Goal: Task Accomplishment & Management: Complete application form

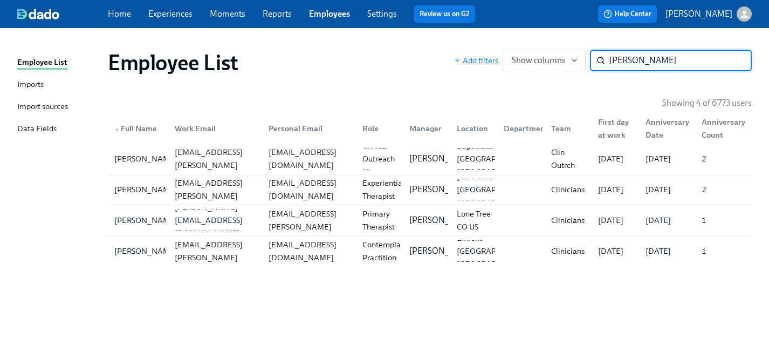
drag, startPoint x: 649, startPoint y: 62, endPoint x: 493, endPoint y: 60, distance: 156.4
click at [493, 60] on div "Add filters Show columns nicole s ​" at bounding box center [603, 61] width 298 height 22
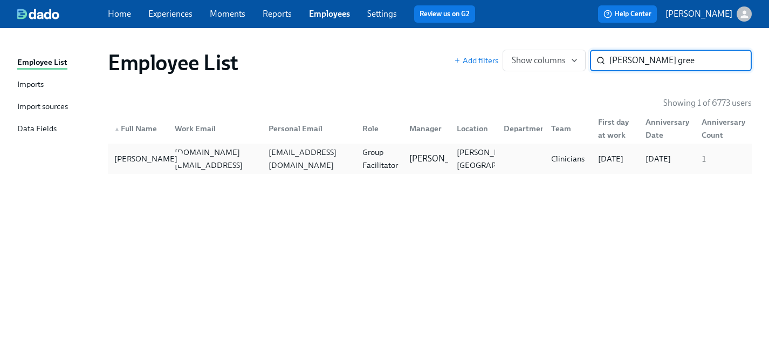
type input "shantel gree"
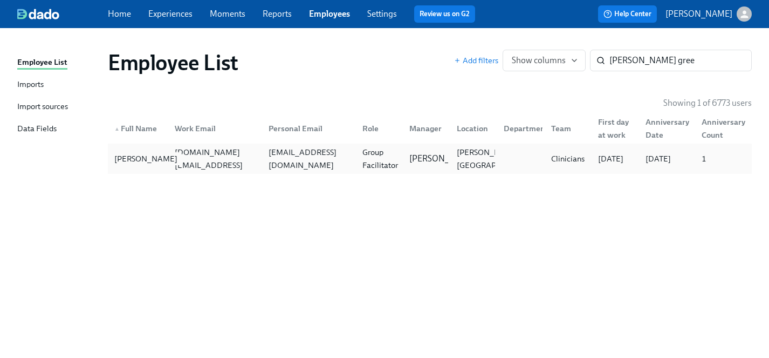
click at [131, 153] on div "Shantel Green" at bounding box center [146, 158] width 72 height 13
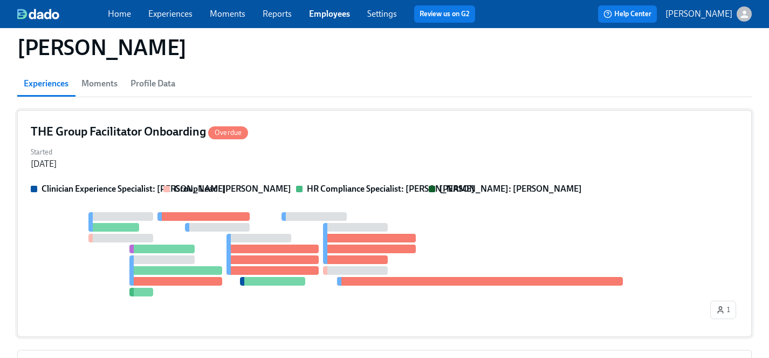
scroll to position [88, 0]
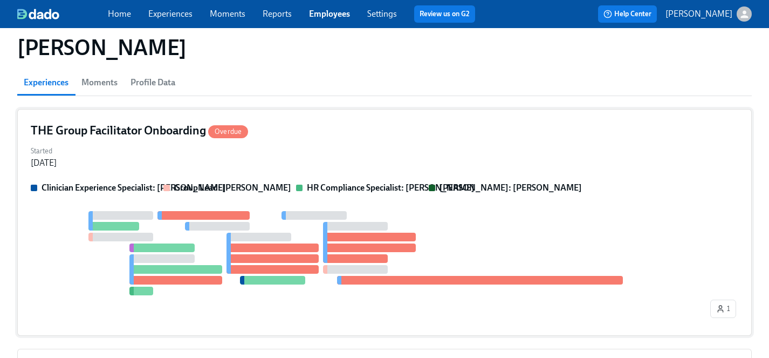
click at [300, 140] on div "THE Group Facilitator Onboarding Overdue Started Aug 14, 2025 Clinician Experie…" at bounding box center [384, 222] width 735 height 227
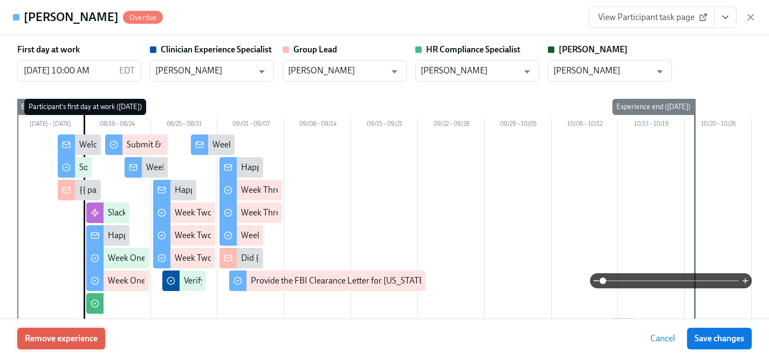
click at [64, 341] on span "Remove experience" at bounding box center [61, 338] width 73 height 11
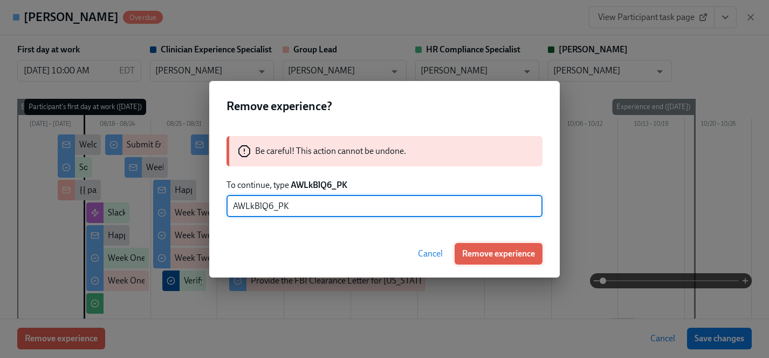
type input "AWLkBlQ6_PK"
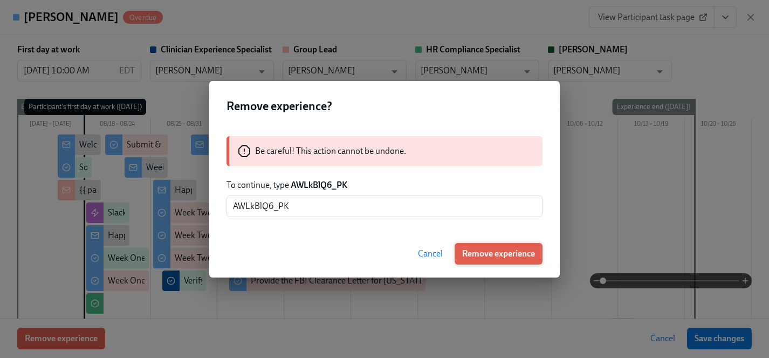
click at [495, 251] on span "Remove experience" at bounding box center [498, 253] width 73 height 11
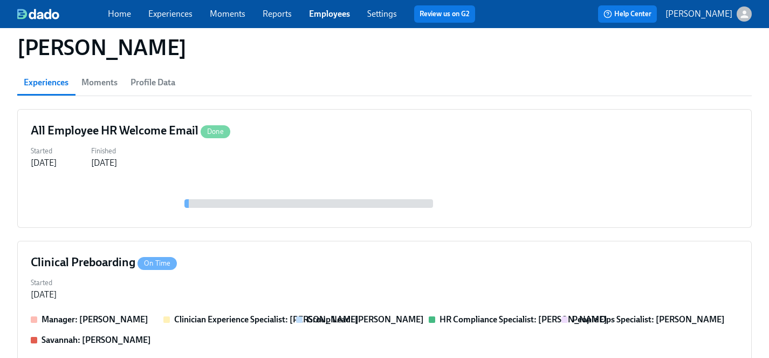
click at [155, 12] on link "Experiences" at bounding box center [170, 14] width 44 height 10
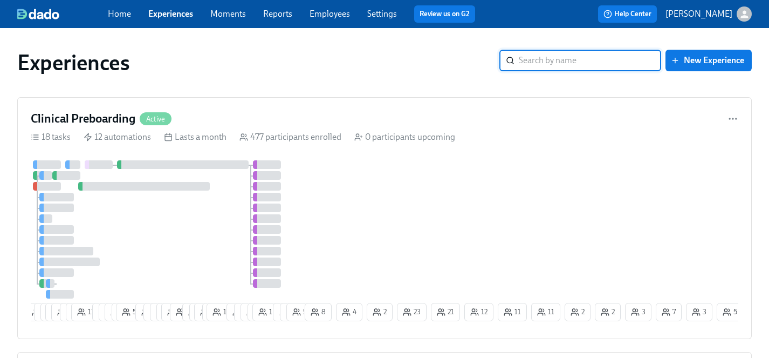
click at [334, 16] on link "Employees" at bounding box center [330, 14] width 40 height 10
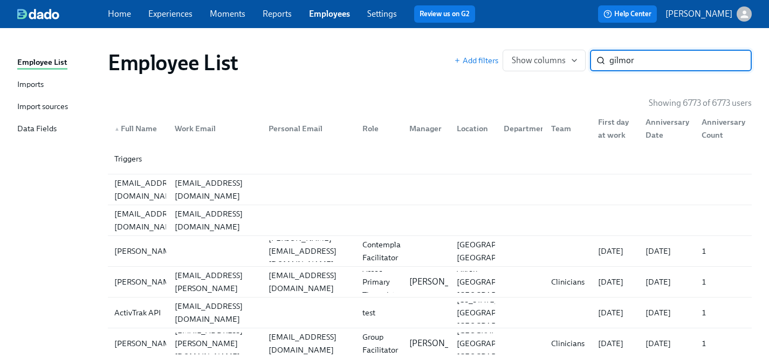
type input "gilmore"
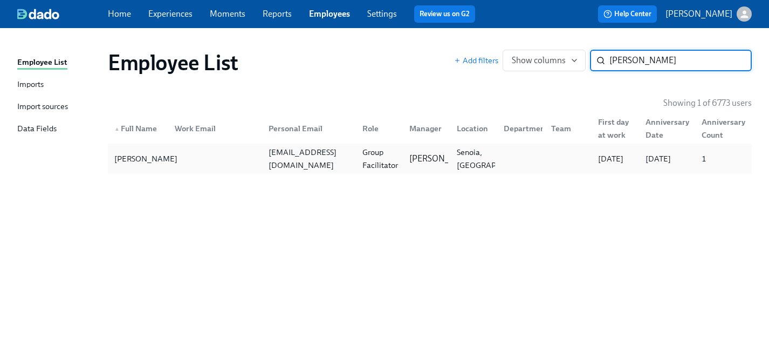
click at [126, 160] on div "[PERSON_NAME]" at bounding box center [146, 158] width 72 height 13
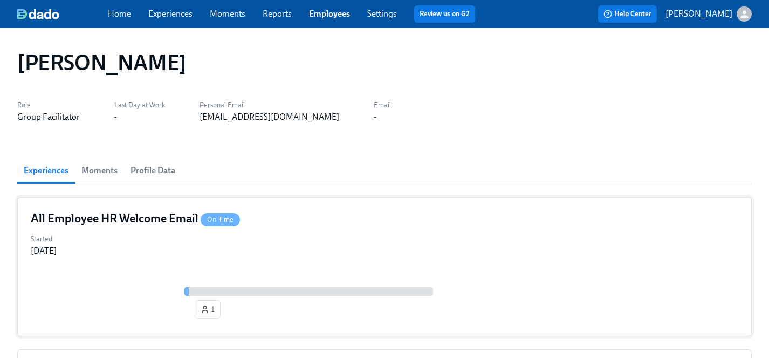
scroll to position [98, 0]
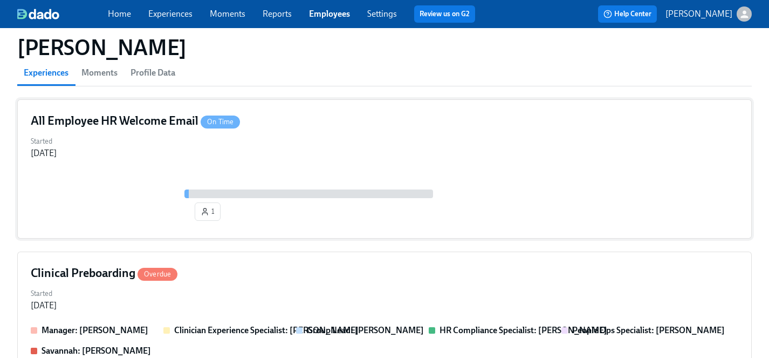
click at [255, 216] on div "All Employee HR Welcome Email On Time Started Oct 10, 2025 1" at bounding box center [384, 168] width 735 height 139
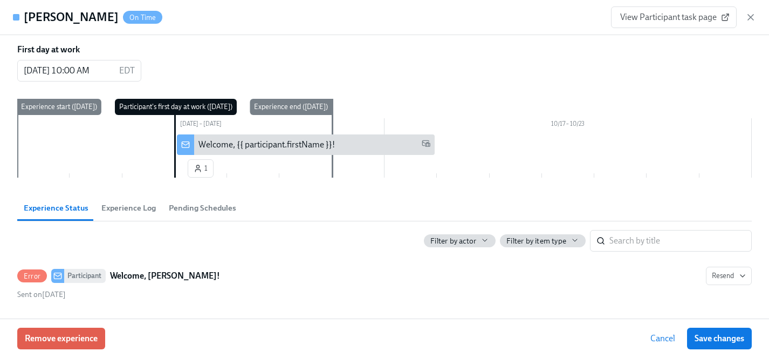
scroll to position [291, 0]
click at [70, 339] on span "Remove experience" at bounding box center [61, 338] width 73 height 11
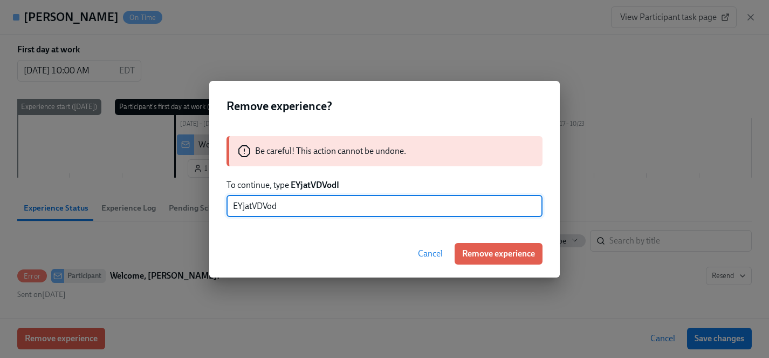
type input "EYjatVDVodI"
click at [493, 253] on span "Remove experience" at bounding box center [498, 253] width 73 height 11
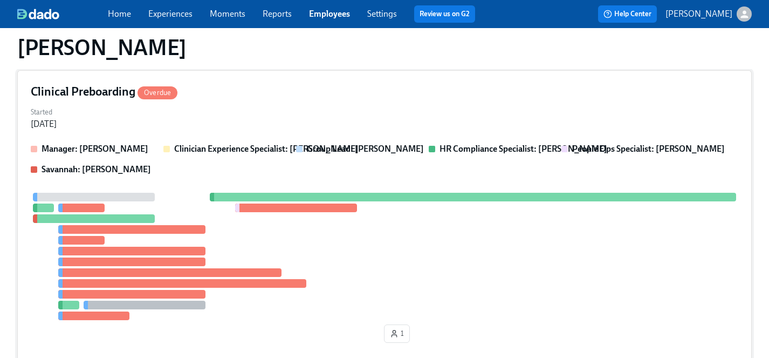
scroll to position [148, 0]
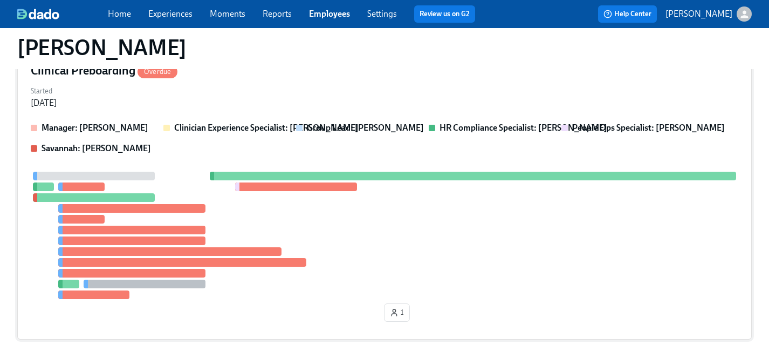
click at [279, 230] on div at bounding box center [385, 235] width 708 height 127
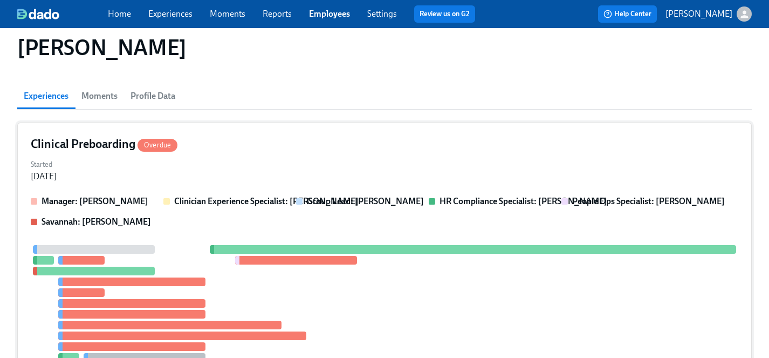
scroll to position [99, 0]
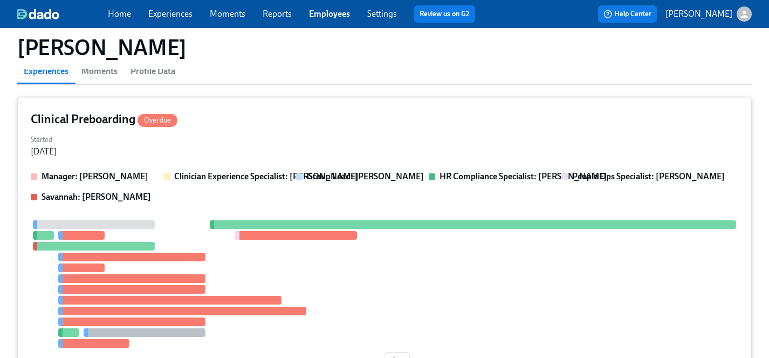
click at [374, 280] on div at bounding box center [385, 283] width 708 height 127
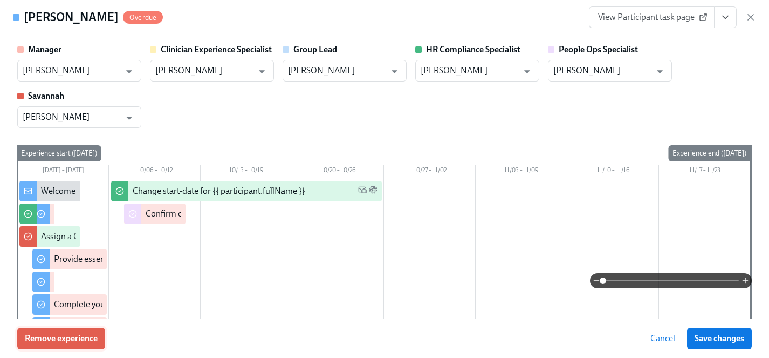
click at [70, 339] on span "Remove experience" at bounding box center [61, 338] width 73 height 11
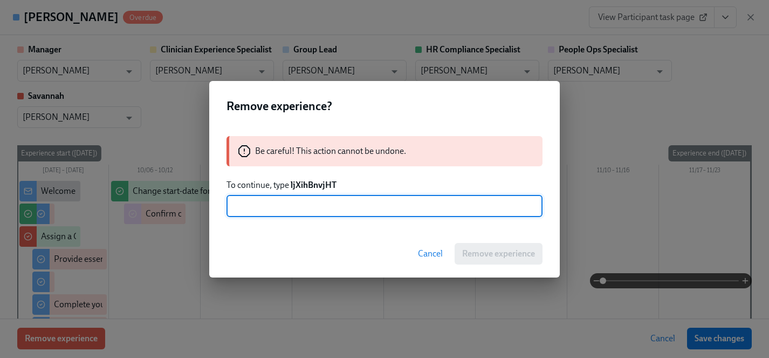
type input ";"
type input "ljXihBnvjHT"
click at [502, 253] on span "Remove experience" at bounding box center [498, 253] width 73 height 11
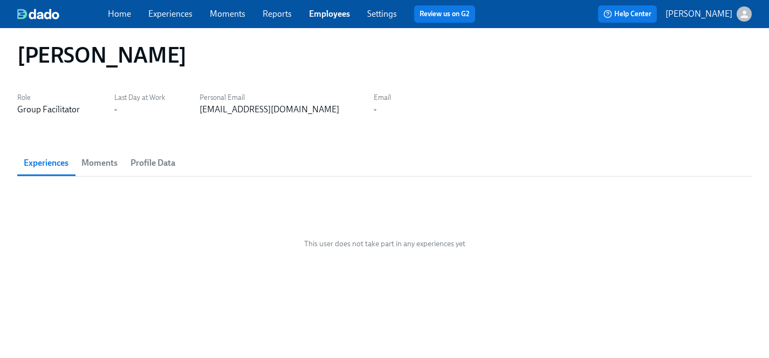
scroll to position [8, 0]
click at [173, 16] on link "Experiences" at bounding box center [170, 14] width 44 height 10
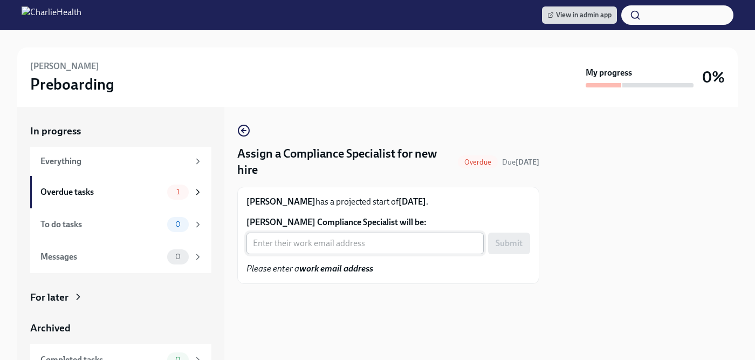
click at [334, 242] on input "[PERSON_NAME] Compliance Specialist will be:" at bounding box center [364, 243] width 237 height 22
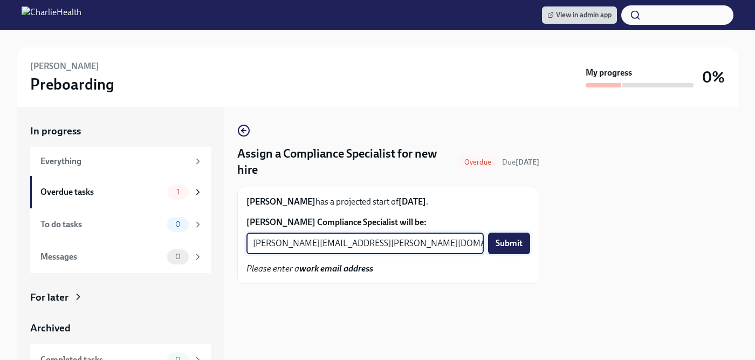
type input "chelsey.mendoza@charliehealth.com"
click at [516, 244] on span "Submit" at bounding box center [509, 243] width 27 height 11
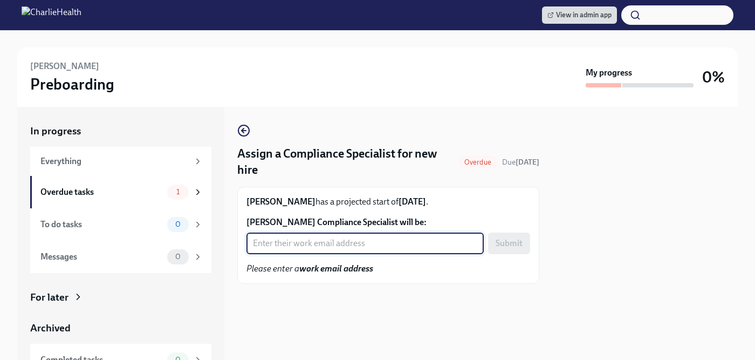
click at [341, 244] on input "Marie Abraham-Robinson's Compliance Specialist will be:" at bounding box center [364, 243] width 237 height 22
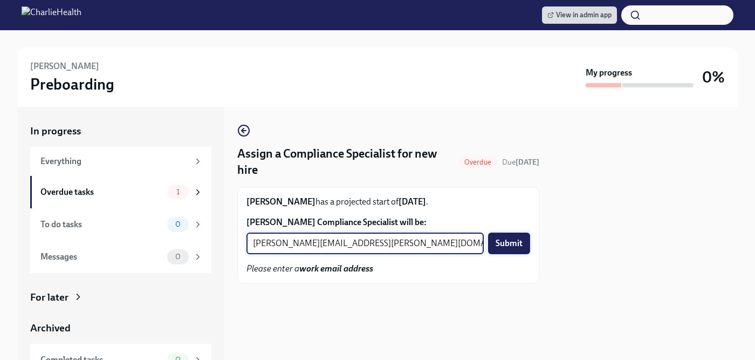
type input "tyler.pieper@charliehealth.com"
click at [509, 241] on span "Submit" at bounding box center [509, 243] width 27 height 11
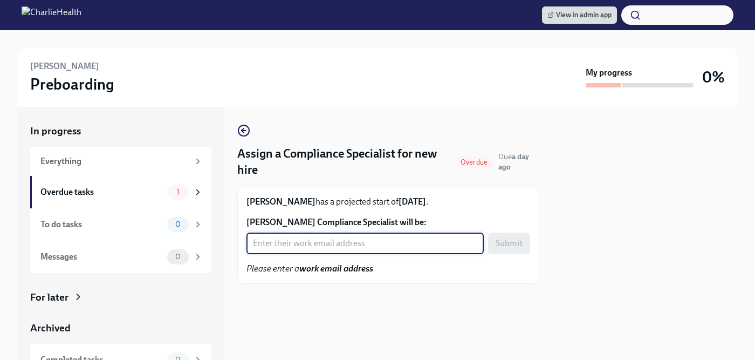
click at [330, 248] on input "[PERSON_NAME] Compliance Specialist will be:" at bounding box center [364, 243] width 237 height 22
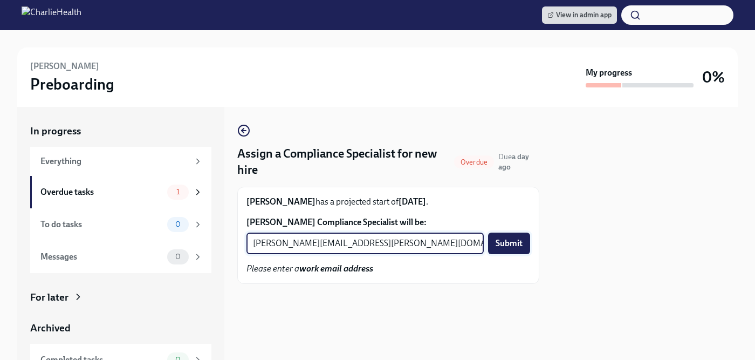
type input "michelle.winograd@charliehealth.com"
click at [505, 247] on span "Submit" at bounding box center [509, 243] width 27 height 11
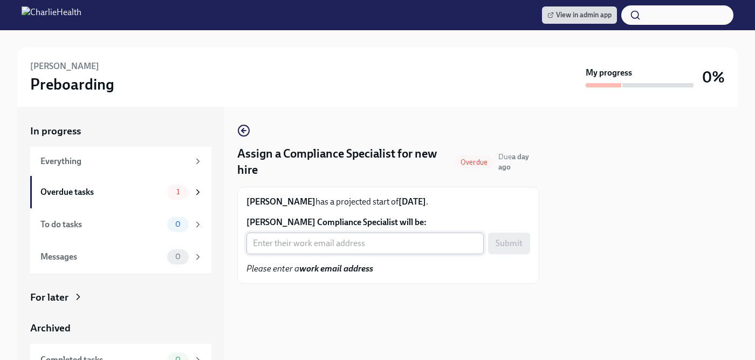
click at [344, 244] on input "Morghan Ferreira's Compliance Specialist will be:" at bounding box center [364, 243] width 237 height 22
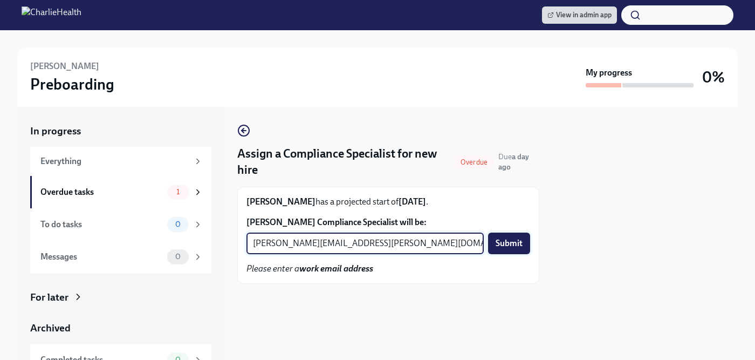
type input "jessica.barrett@charliehealth.com"
click at [515, 242] on span "Submit" at bounding box center [509, 243] width 27 height 11
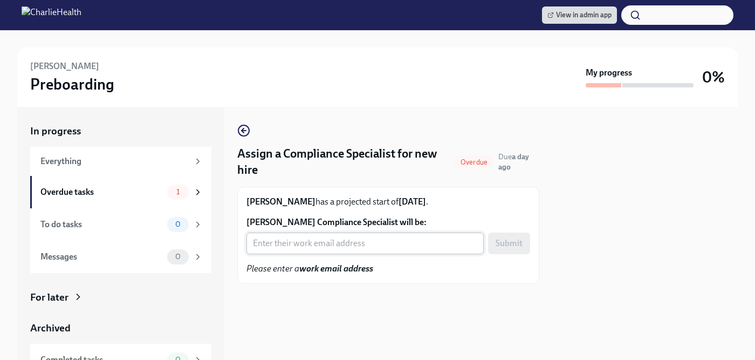
click at [354, 243] on input "[PERSON_NAME] Compliance Specialist will be:" at bounding box center [364, 243] width 237 height 22
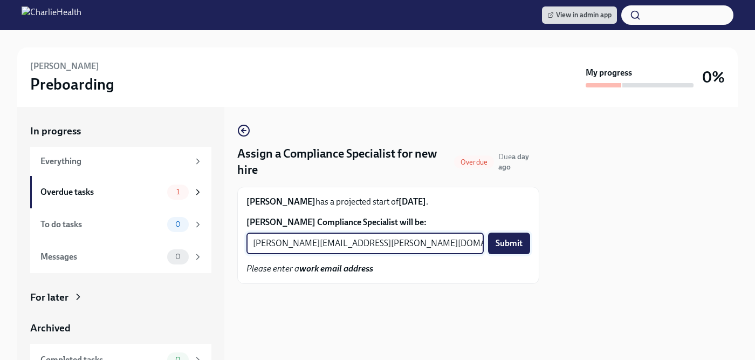
type input "[PERSON_NAME][EMAIL_ADDRESS][PERSON_NAME][DOMAIN_NAME]"
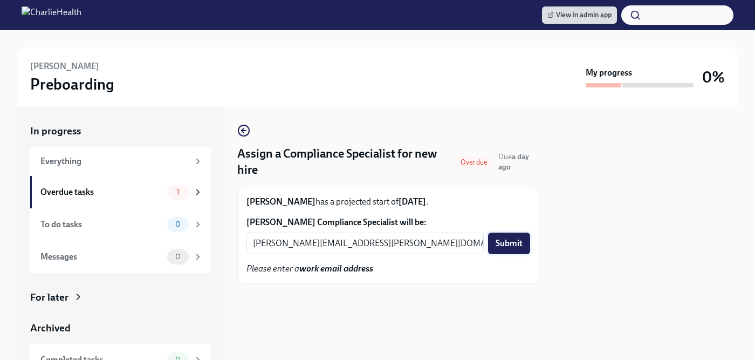
click at [509, 237] on button "Submit" at bounding box center [509, 243] width 42 height 22
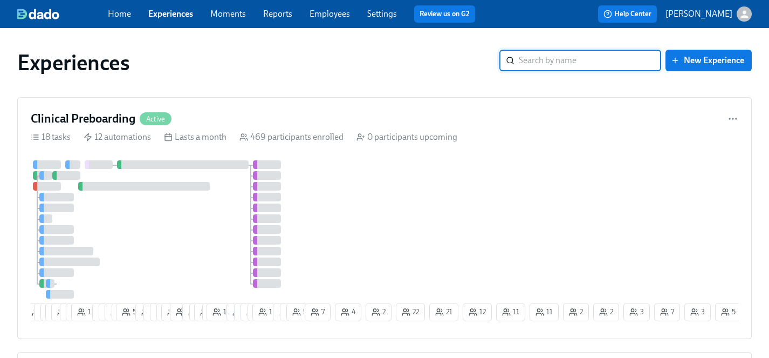
click at [175, 14] on link "Experiences" at bounding box center [170, 14] width 45 height 10
click at [174, 180] on div at bounding box center [167, 229] width 272 height 138
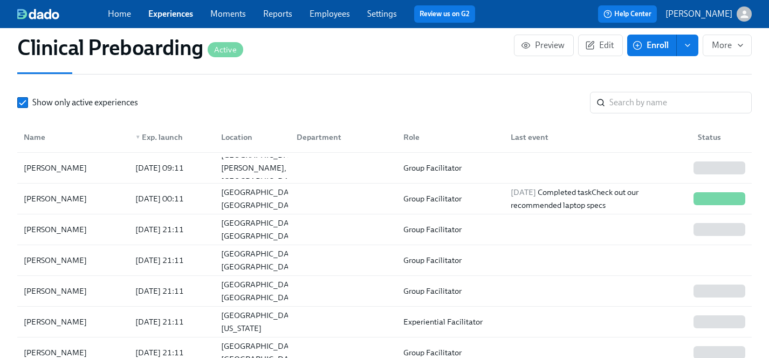
scroll to position [1174, 0]
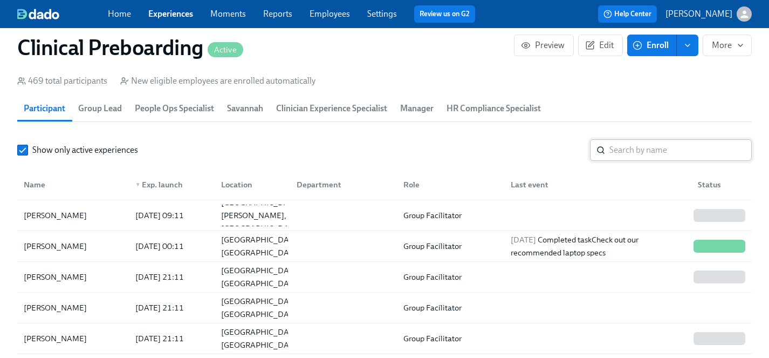
click at [651, 150] on input "search" at bounding box center [680, 150] width 142 height 22
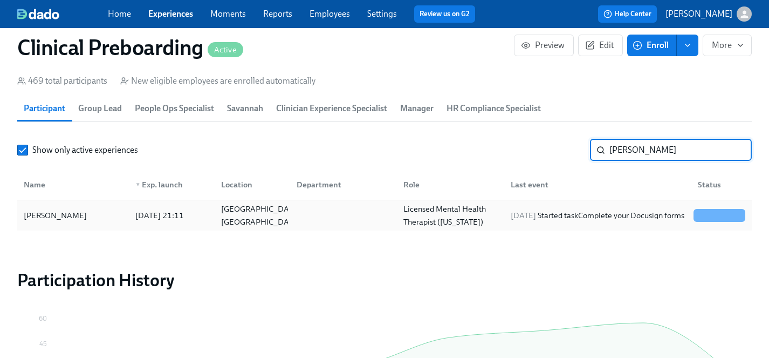
type input "isaac"
click at [63, 210] on div "Isaac Kitching" at bounding box center [55, 215] width 72 height 13
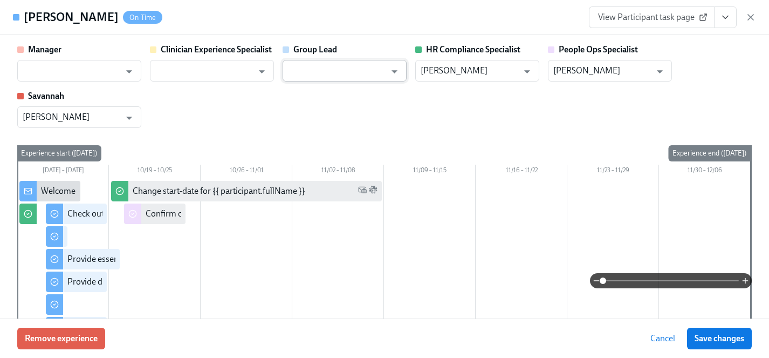
click at [304, 68] on input "text" at bounding box center [337, 71] width 98 height 22
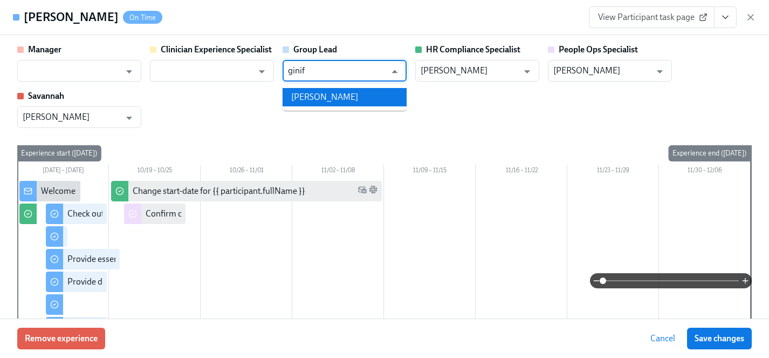
click at [350, 92] on li "Ginifer Billingsley" at bounding box center [345, 97] width 124 height 18
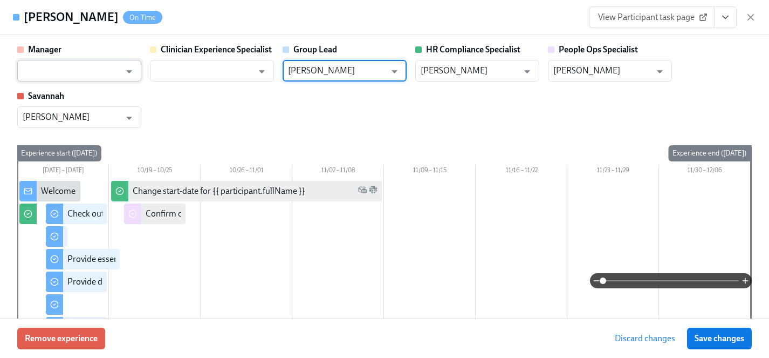
type input "Ginifer Billingsley"
click at [98, 68] on input "text" at bounding box center [72, 71] width 98 height 22
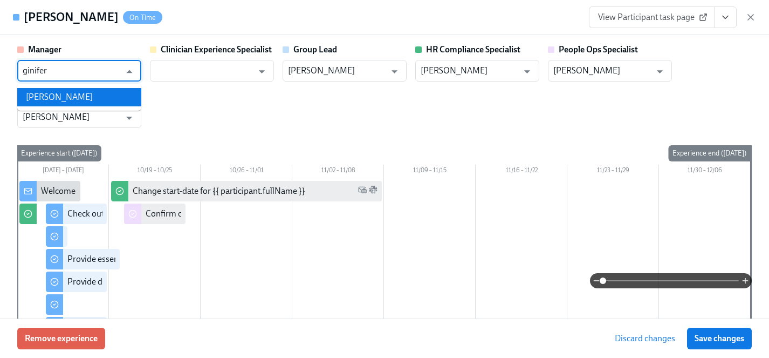
click at [54, 97] on li "Ginifer Billingsley" at bounding box center [79, 97] width 124 height 18
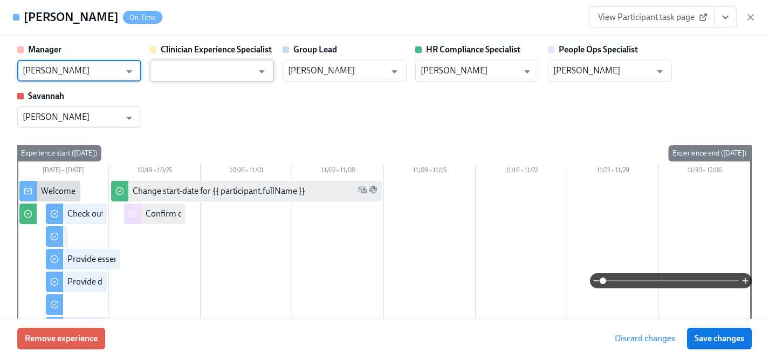
type input "Ginifer Billingsley"
click at [205, 68] on input "text" at bounding box center [204, 71] width 98 height 22
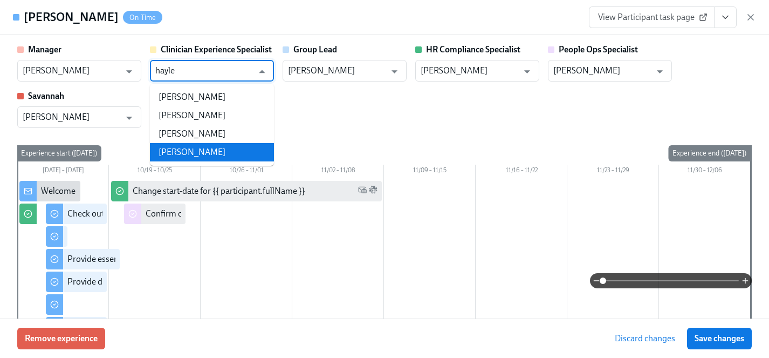
click at [214, 152] on li "Haylee Bova" at bounding box center [212, 152] width 124 height 18
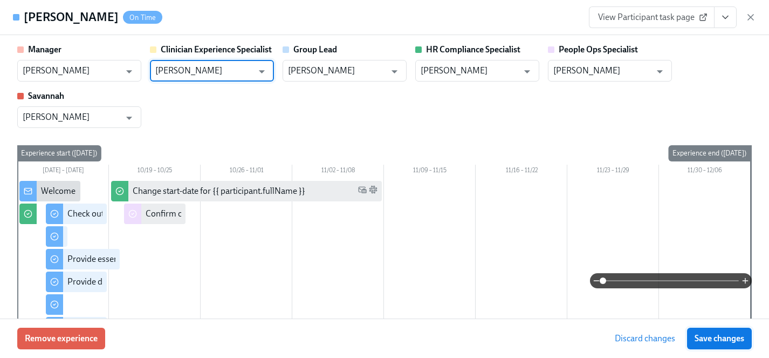
type input "Haylee Bova"
click at [703, 338] on span "Save changes" at bounding box center [720, 338] width 50 height 11
type input "Ginifer Billingsley"
type input "Haylee Bova"
type input "Ginifer Billingsley"
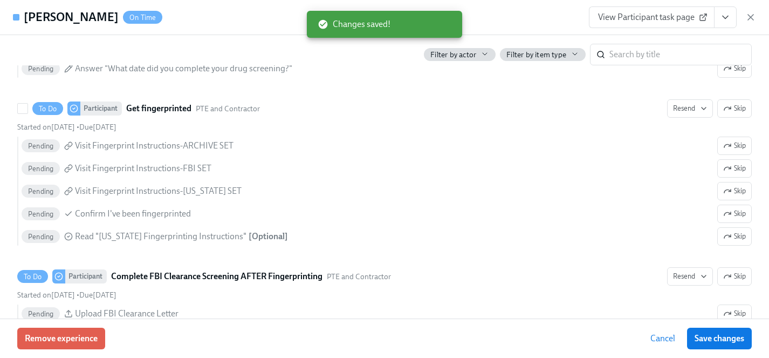
scroll to position [1571, 0]
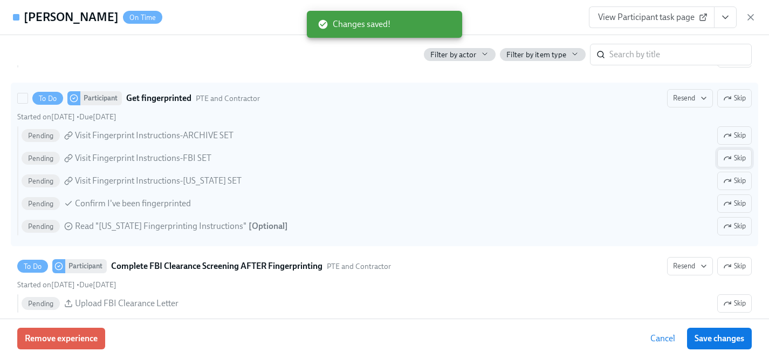
click at [736, 157] on span "Skip" at bounding box center [734, 158] width 23 height 11
click at [737, 182] on span "Skip" at bounding box center [734, 180] width 23 height 11
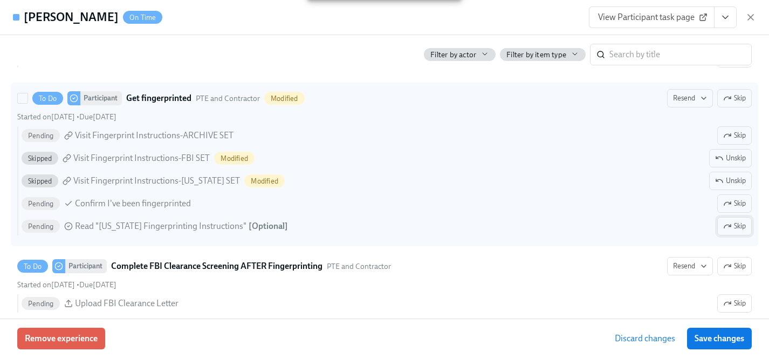
click at [737, 226] on span "Skip" at bounding box center [734, 226] width 23 height 11
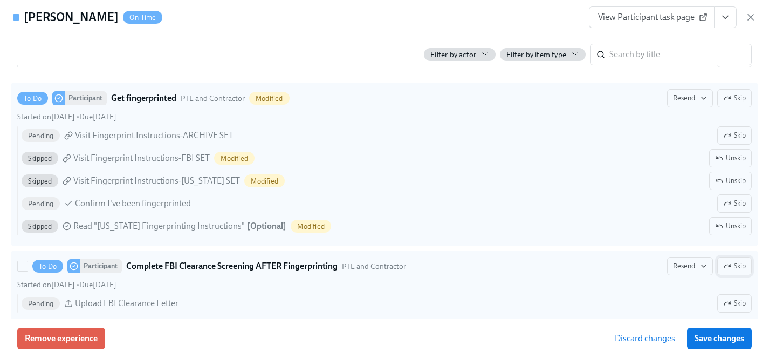
click at [736, 267] on span "Skip" at bounding box center [734, 265] width 23 height 11
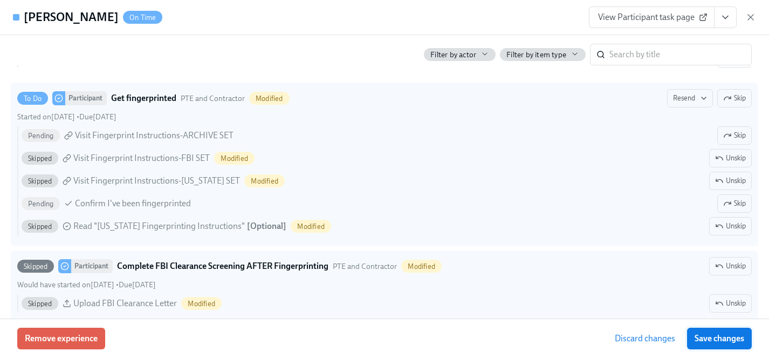
click at [719, 335] on span "Save changes" at bounding box center [720, 338] width 50 height 11
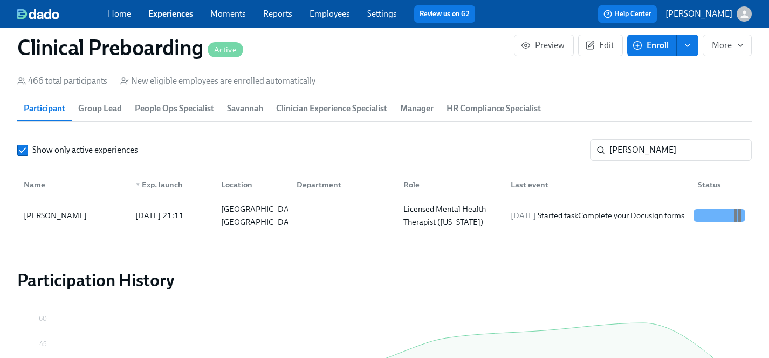
click at [319, 14] on link "Employees" at bounding box center [330, 14] width 40 height 10
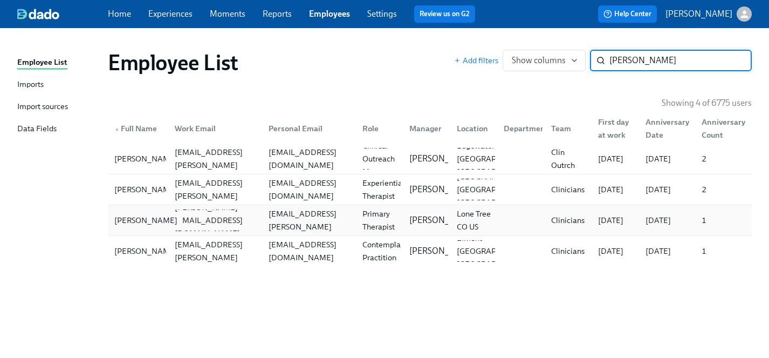
type input "nicole s"
click at [141, 219] on div "Nicole Spisak" at bounding box center [146, 220] width 72 height 13
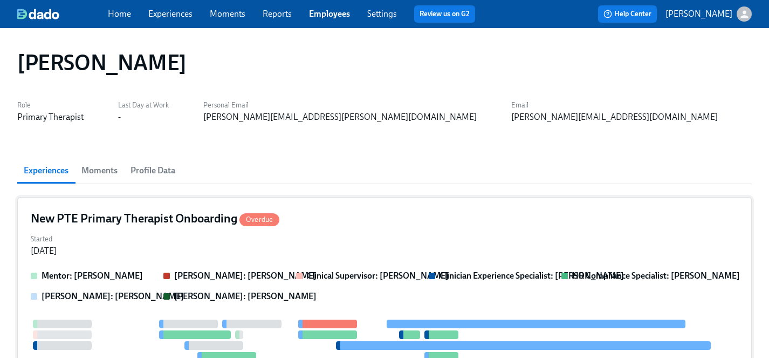
click at [392, 252] on div "Started Sep 12, 2025" at bounding box center [385, 244] width 708 height 26
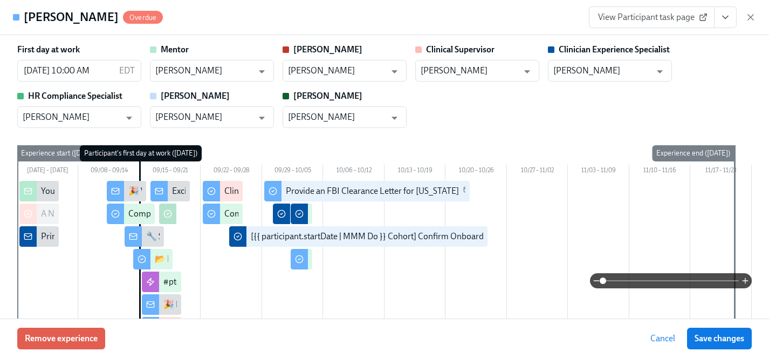
click at [648, 16] on span "View Participant task page" at bounding box center [651, 17] width 107 height 11
click at [69, 340] on span "Remove experience" at bounding box center [61, 338] width 73 height 11
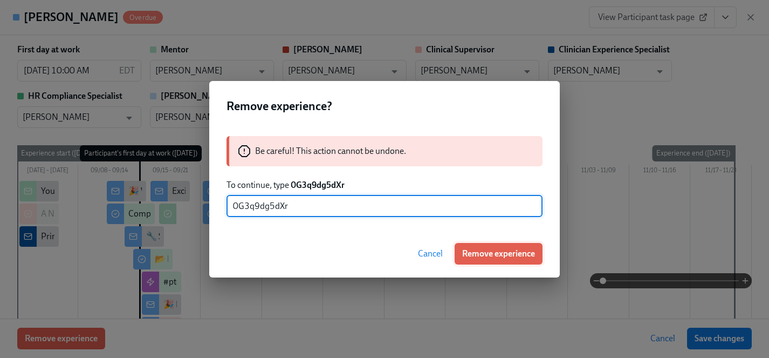
type input "0G3q9dg5dXr"
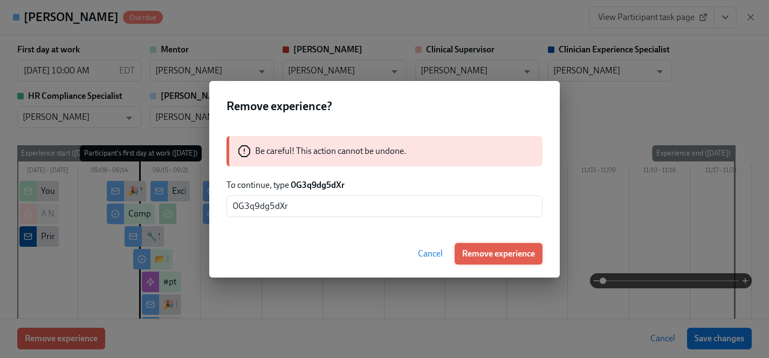
click at [500, 255] on span "Remove experience" at bounding box center [498, 253] width 73 height 11
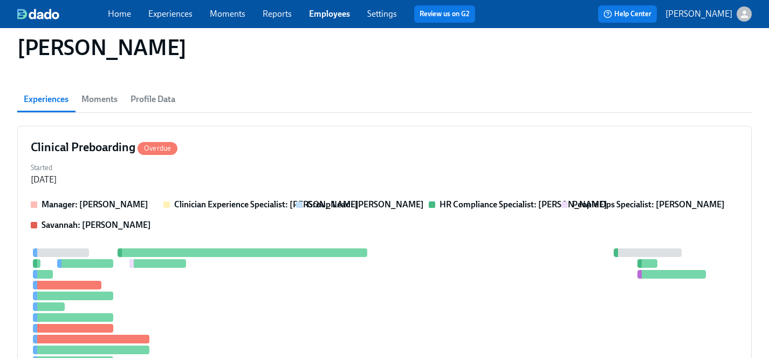
scroll to position [141, 0]
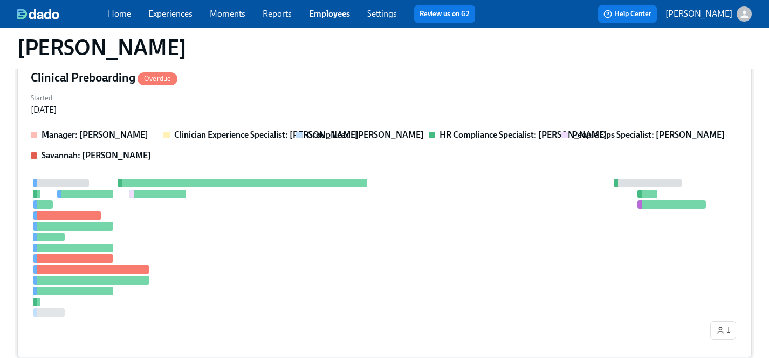
click at [239, 272] on div at bounding box center [369, 248] width 677 height 138
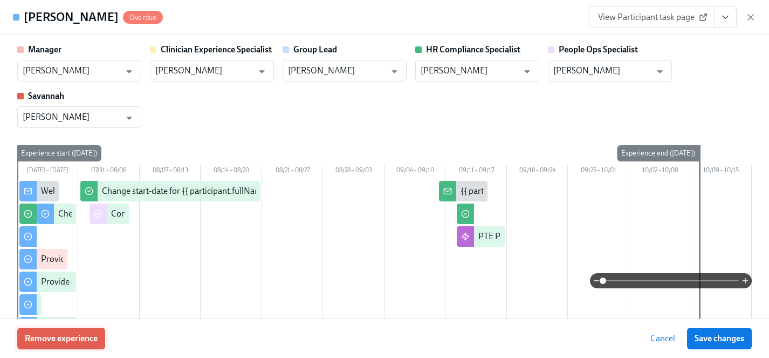
click at [59, 338] on span "Remove experience" at bounding box center [61, 338] width 73 height 11
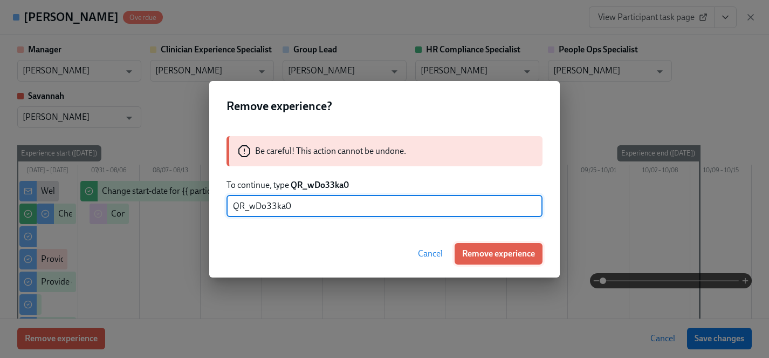
type input "QR_wDo33ka0"
click at [513, 252] on span "Remove experience" at bounding box center [498, 253] width 73 height 11
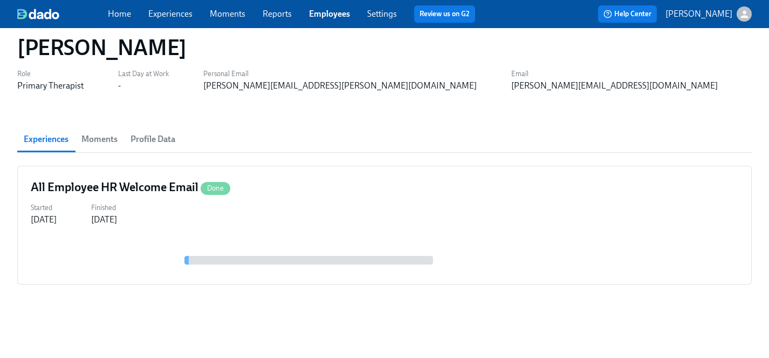
scroll to position [31, 0]
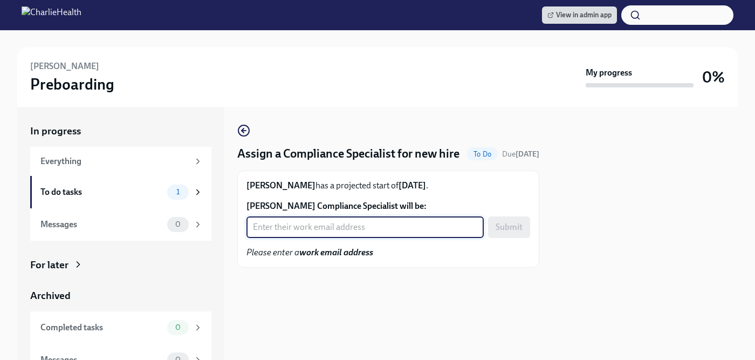
click at [303, 229] on input "[PERSON_NAME] Compliance Specialist will be:" at bounding box center [364, 227] width 237 height 22
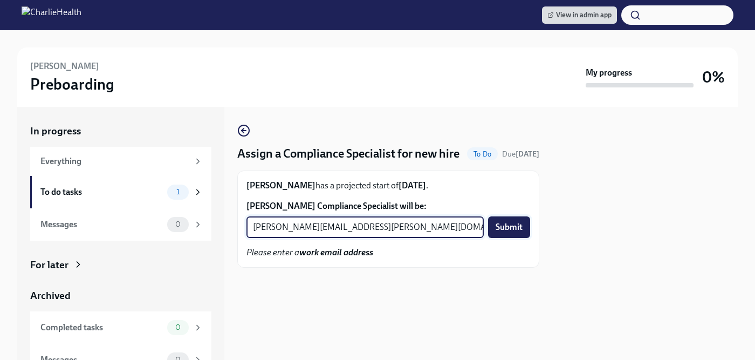
type input "tyler.pieper@charliehealth.com"
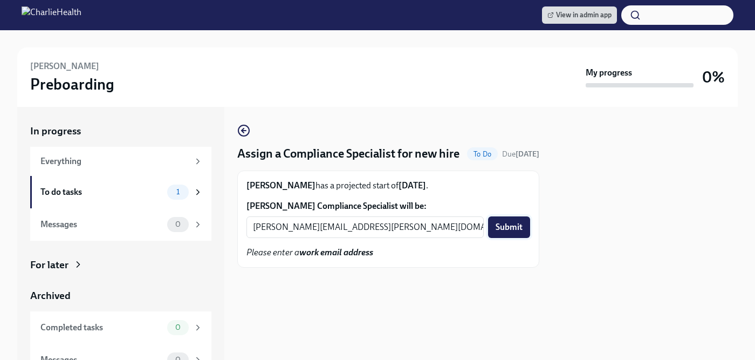
click at [502, 226] on span "Submit" at bounding box center [509, 227] width 27 height 11
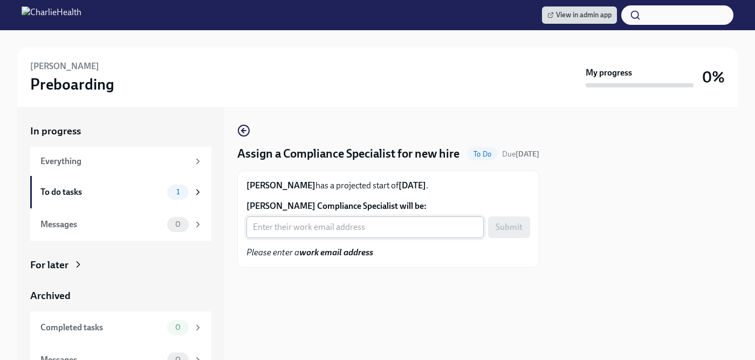
click at [352, 229] on input "[PERSON_NAME] Compliance Specialist will be:" at bounding box center [364, 227] width 237 height 22
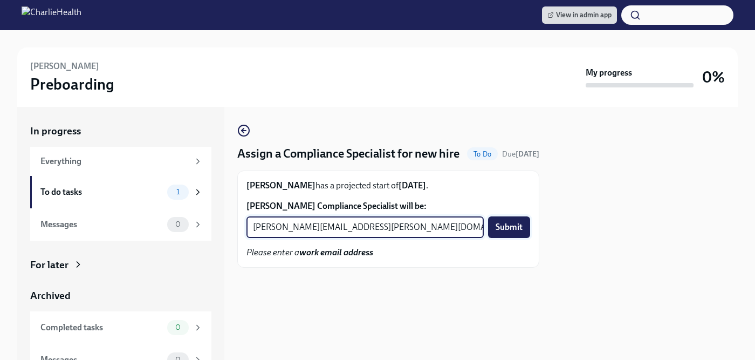
type input "[PERSON_NAME][EMAIL_ADDRESS][PERSON_NAME][DOMAIN_NAME]"
click at [509, 228] on span "Submit" at bounding box center [509, 227] width 27 height 11
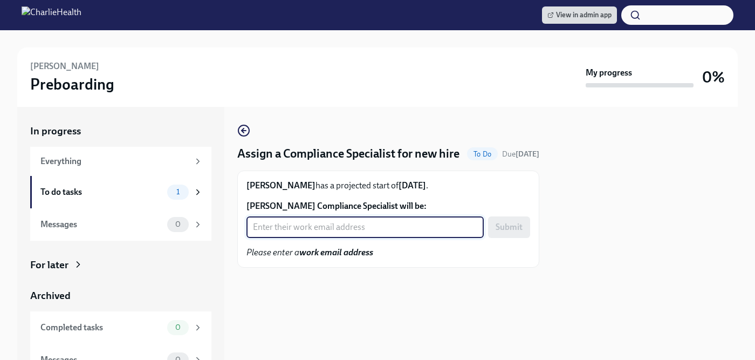
click at [310, 227] on input "Ketki Chavan's Compliance Specialist will be:" at bounding box center [364, 227] width 237 height 22
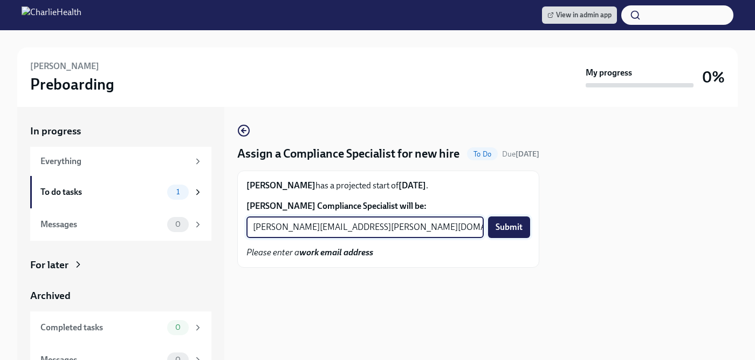
type input "jessica.barrett@charliehealth.com"
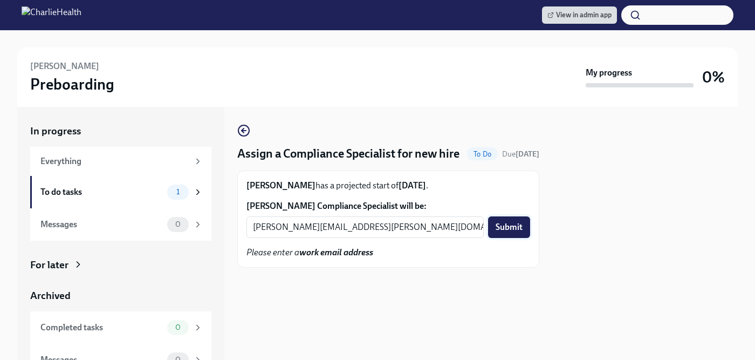
click at [514, 232] on button "Submit" at bounding box center [509, 227] width 42 height 22
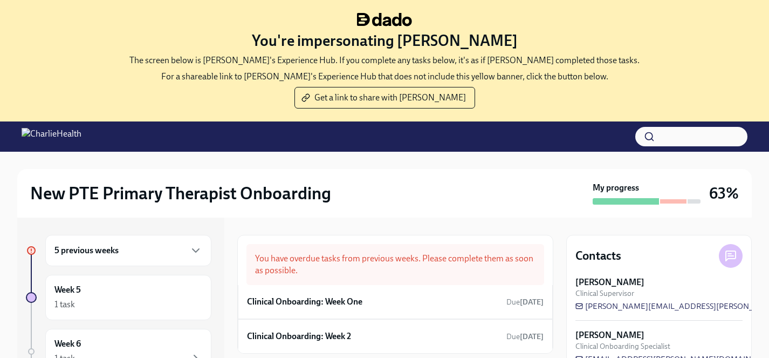
scroll to position [5, 0]
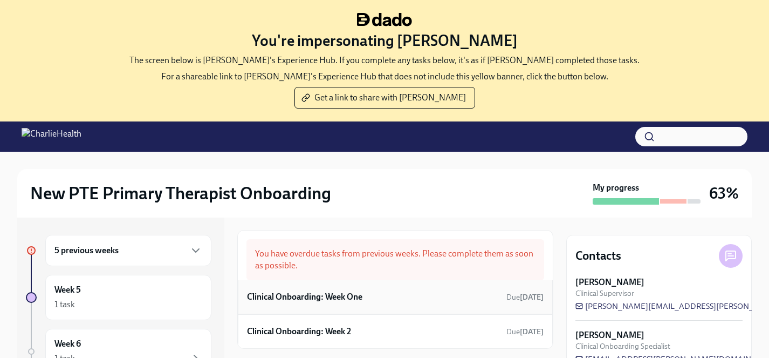
click at [316, 297] on h6 "Clinical Onboarding: Week One" at bounding box center [304, 297] width 115 height 12
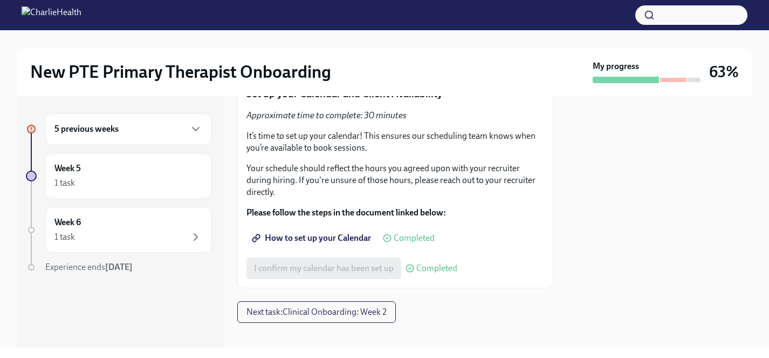
scroll to position [2533, 0]
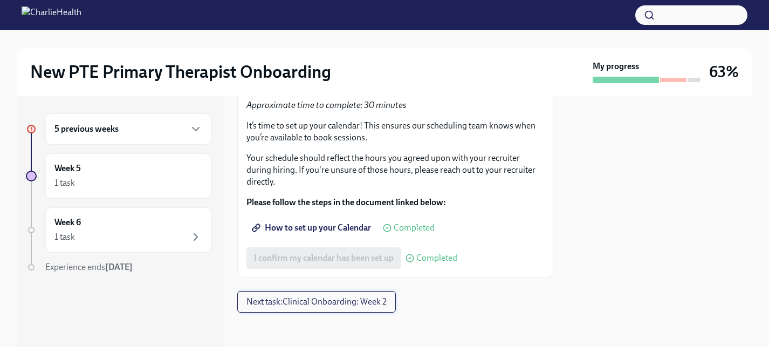
click at [275, 300] on span "Next task : Clinical Onboarding: Week 2" at bounding box center [316, 301] width 140 height 11
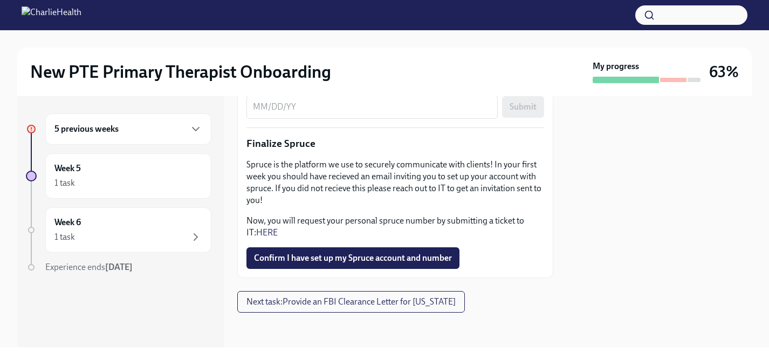
scroll to position [1416, 0]
click at [413, 301] on span "Next task : Provide an FBI Clearance Letter for [US_STATE]" at bounding box center [350, 301] width 209 height 11
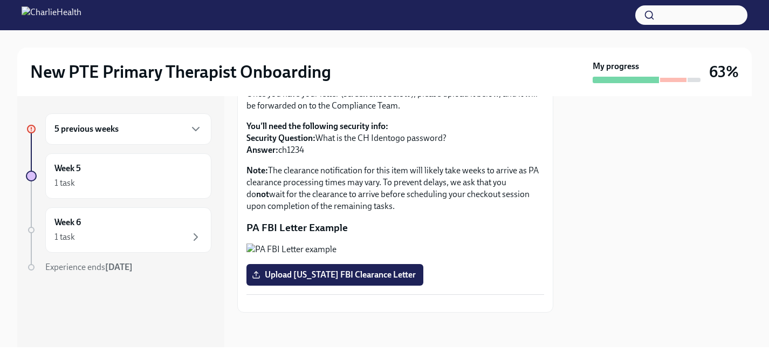
scroll to position [261, 0]
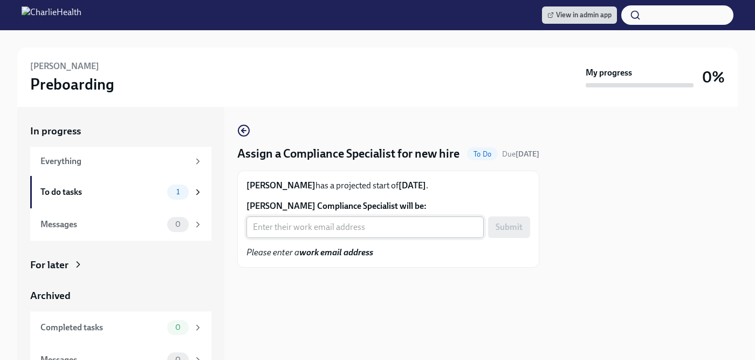
click at [325, 226] on input "Tripti Choudhury's Compliance Specialist will be:" at bounding box center [364, 227] width 237 height 22
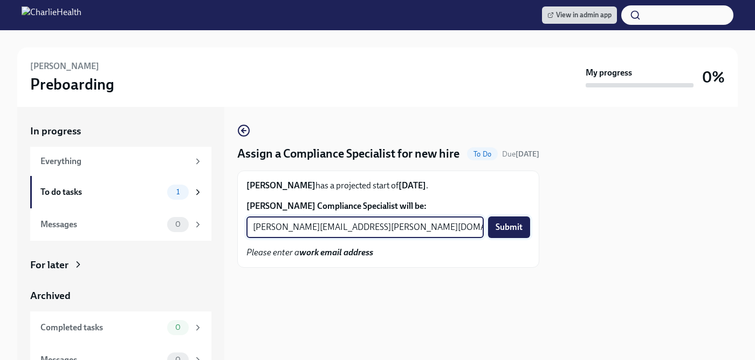
type input "chelsey.mendoza@charliehealth.com"
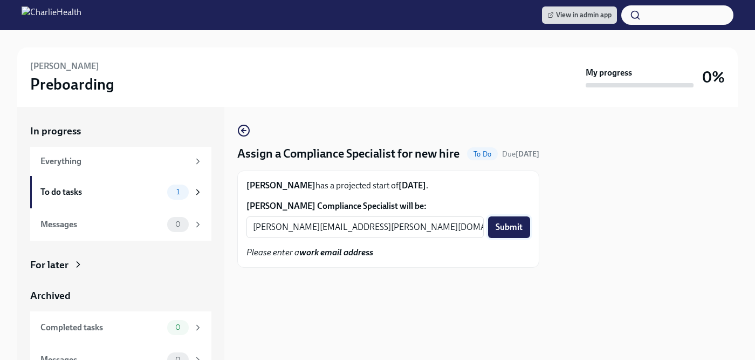
click at [513, 229] on span "Submit" at bounding box center [509, 227] width 27 height 11
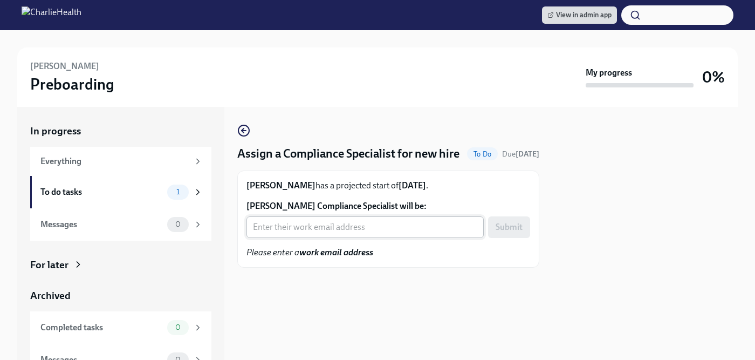
click at [344, 232] on input "[PERSON_NAME] Compliance Specialist will be:" at bounding box center [364, 227] width 237 height 22
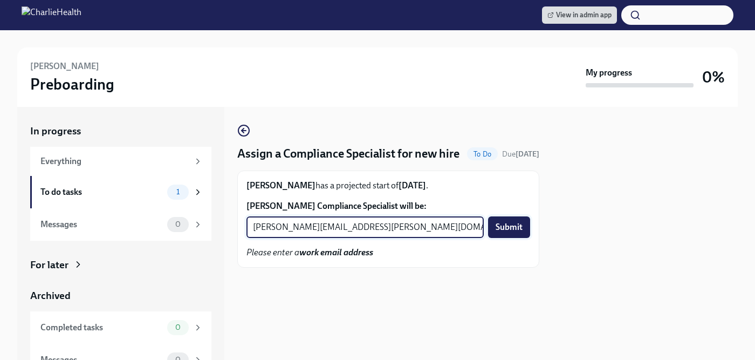
type input "[PERSON_NAME][EMAIL_ADDRESS][PERSON_NAME][DOMAIN_NAME]"
click at [510, 229] on span "Submit" at bounding box center [509, 227] width 27 height 11
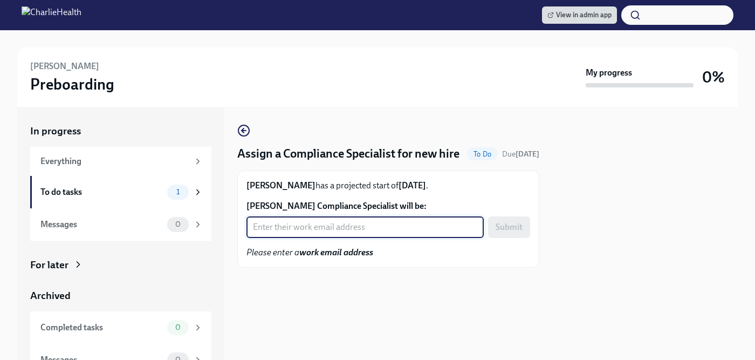
click at [301, 234] on input "[PERSON_NAME] Compliance Specialist will be:" at bounding box center [364, 227] width 237 height 22
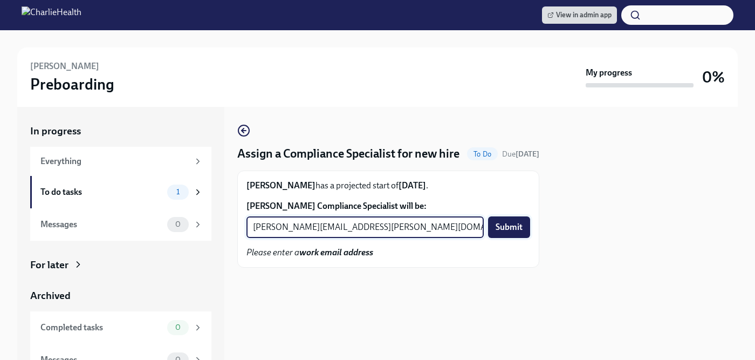
type input "[PERSON_NAME][EMAIL_ADDRESS][PERSON_NAME][DOMAIN_NAME]"
click at [520, 230] on span "Submit" at bounding box center [509, 227] width 27 height 11
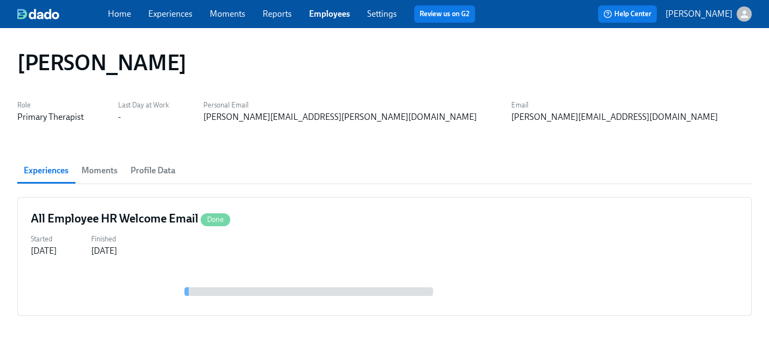
scroll to position [31, 0]
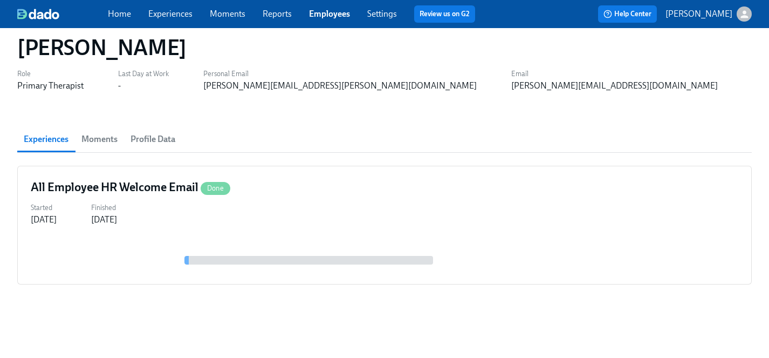
click at [324, 17] on link "Employees" at bounding box center [329, 14] width 41 height 10
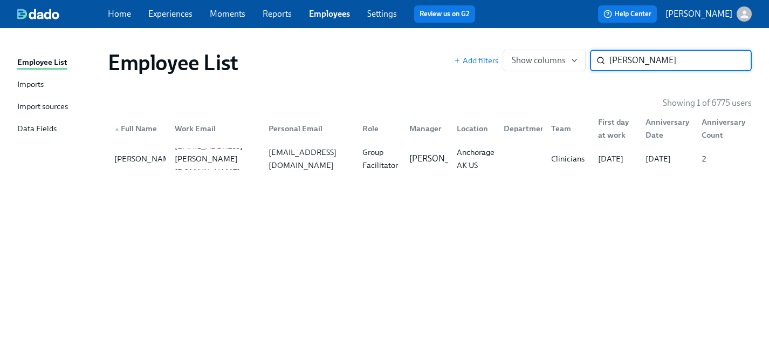
type input "carey"
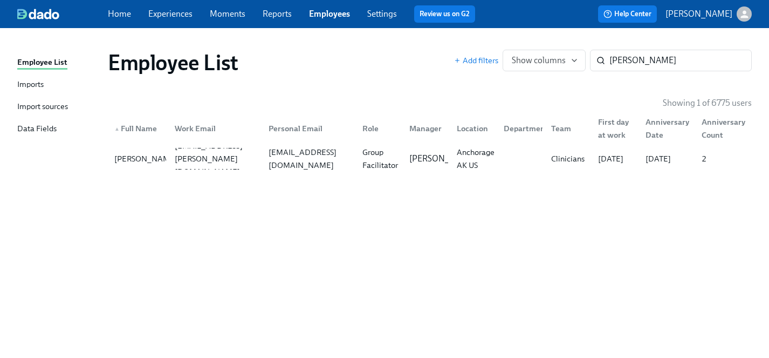
click at [160, 12] on link "Experiences" at bounding box center [170, 14] width 44 height 10
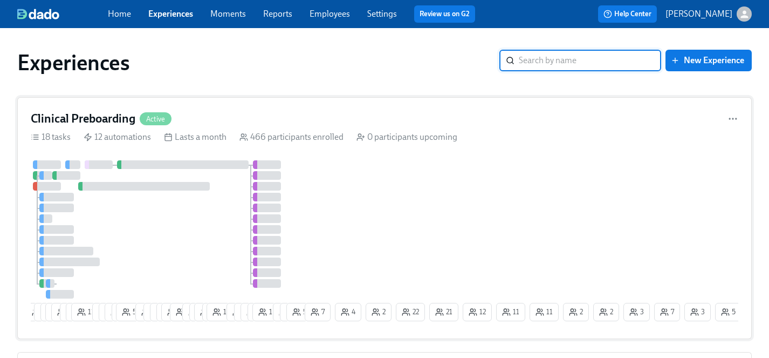
click at [401, 222] on div "1 22 3 1 13 10 4 8 11 7 4 6 5 53 10 6 9 9 18 2 9 2 14 2 16 12 6 6 3 12 8 1 5 7 …" at bounding box center [385, 242] width 708 height 165
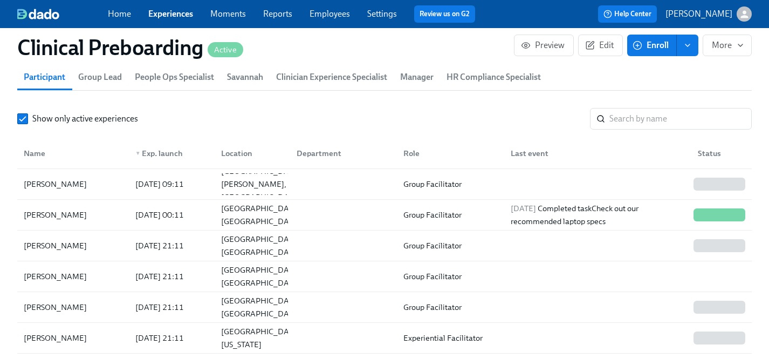
scroll to position [1178, 0]
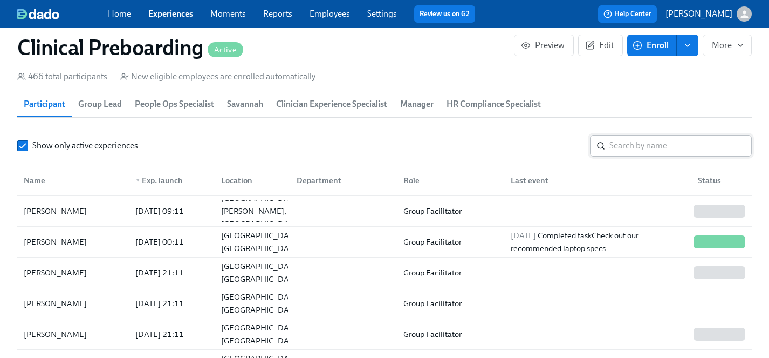
click at [632, 145] on input "search" at bounding box center [680, 146] width 142 height 22
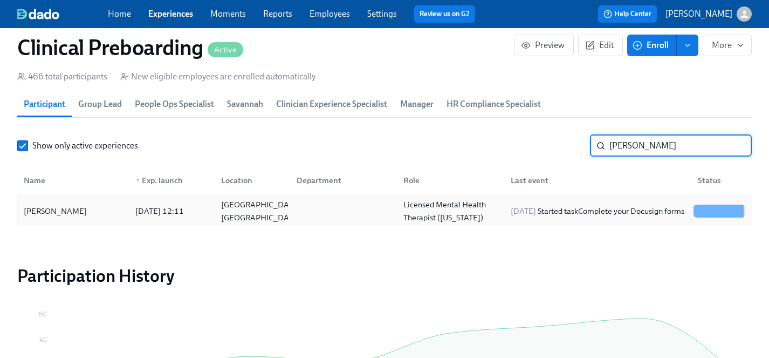
type input "cyrus"
click at [75, 210] on div "Cyrus Richey" at bounding box center [72, 211] width 107 height 22
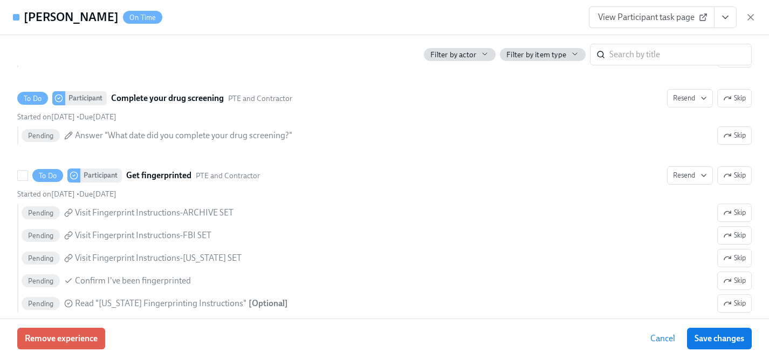
scroll to position [1421, 0]
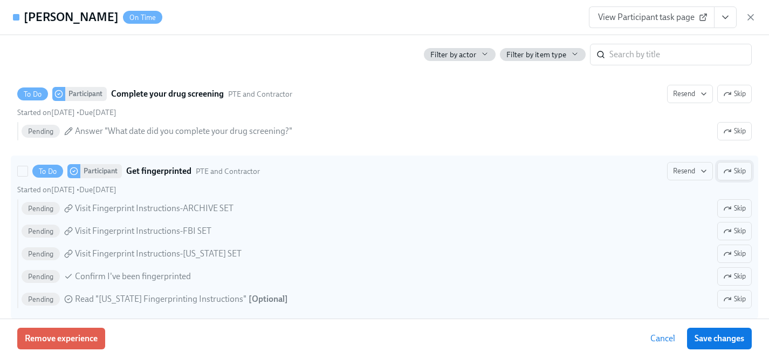
click at [733, 168] on span "Skip" at bounding box center [734, 171] width 23 height 11
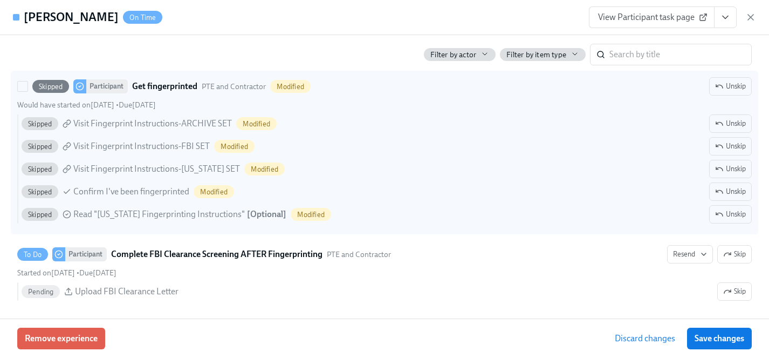
scroll to position [1554, 0]
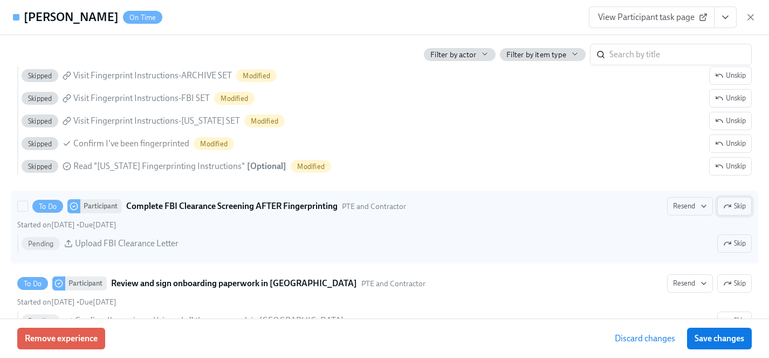
click at [744, 201] on span "Skip" at bounding box center [734, 206] width 23 height 11
click at [729, 332] on button "Save changes" at bounding box center [719, 338] width 65 height 22
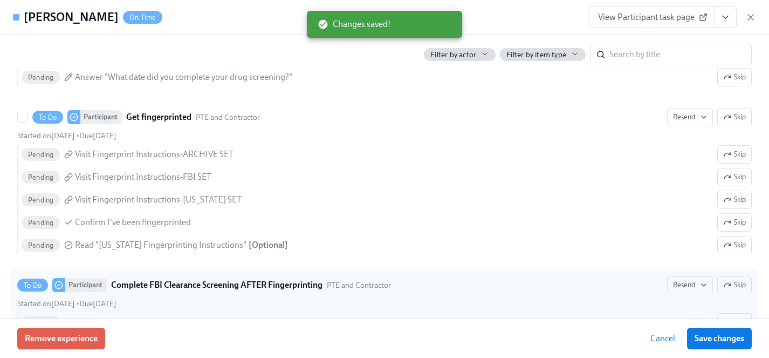
scroll to position [1476, 0]
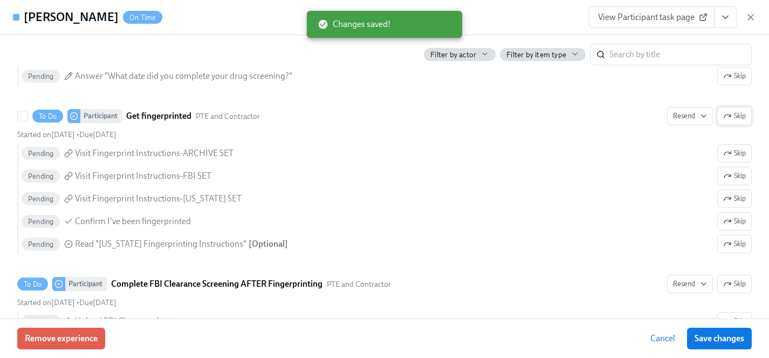
click at [738, 116] on span "Skip" at bounding box center [734, 116] width 23 height 11
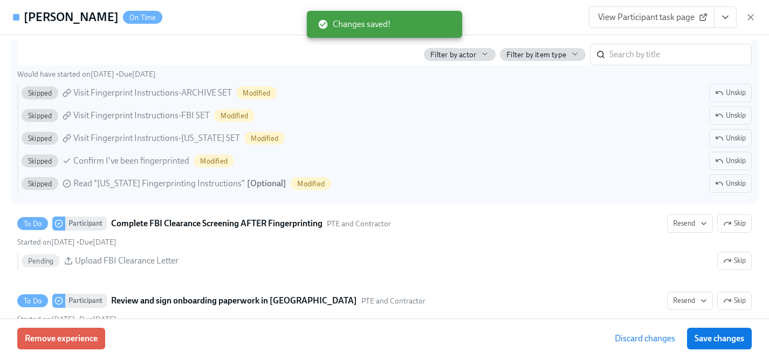
scroll to position [1538, 0]
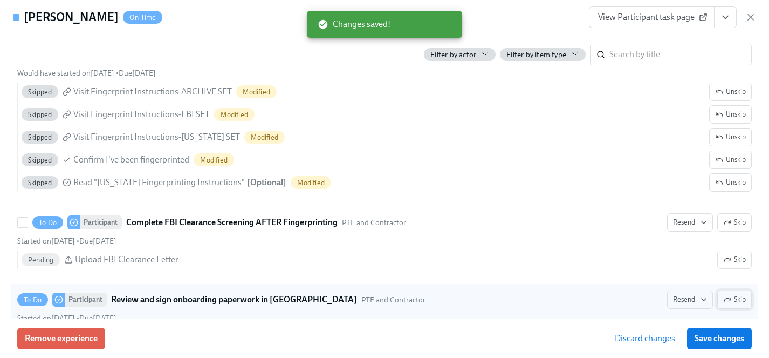
click at [737, 224] on span "Skip" at bounding box center [734, 222] width 23 height 11
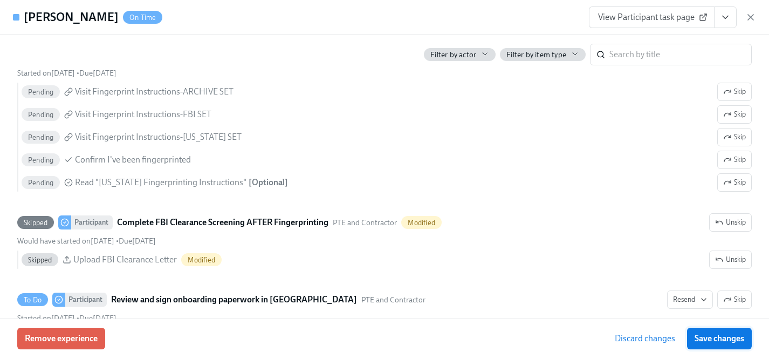
click at [720, 335] on span "Save changes" at bounding box center [720, 338] width 50 height 11
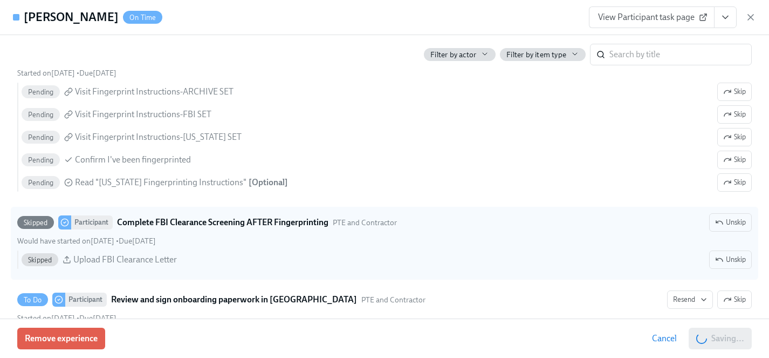
scroll to position [1458, 0]
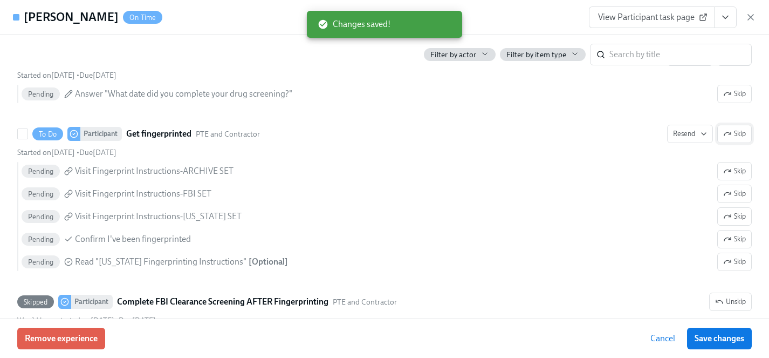
click at [742, 133] on span "Skip" at bounding box center [734, 133] width 23 height 11
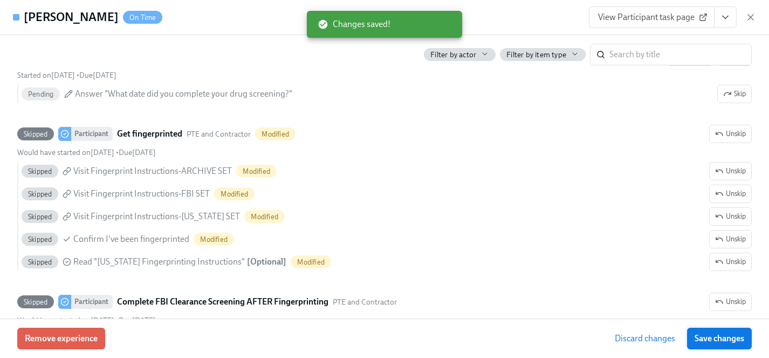
click at [737, 338] on span "Save changes" at bounding box center [720, 338] width 50 height 11
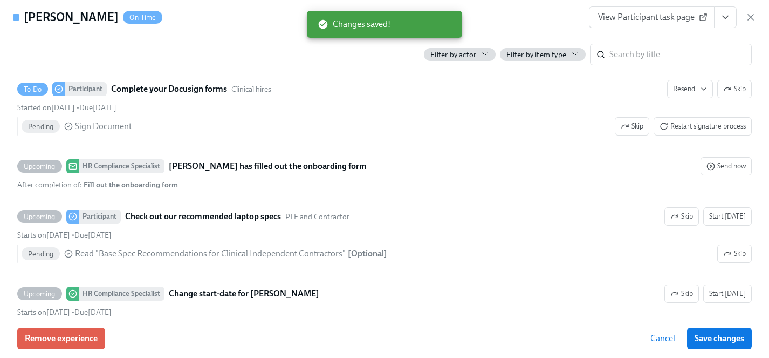
scroll to position [1826, 0]
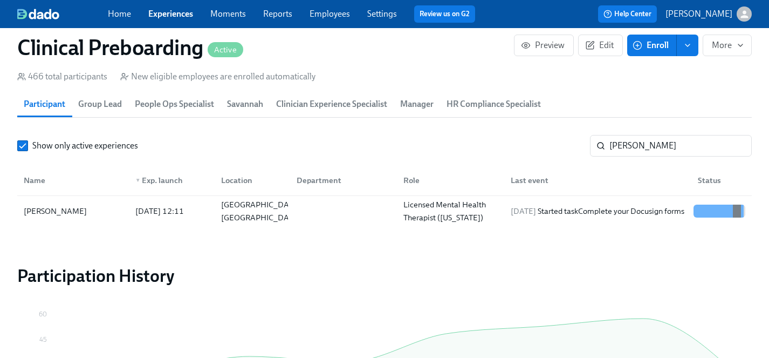
click at [327, 15] on link "Employees" at bounding box center [330, 14] width 40 height 10
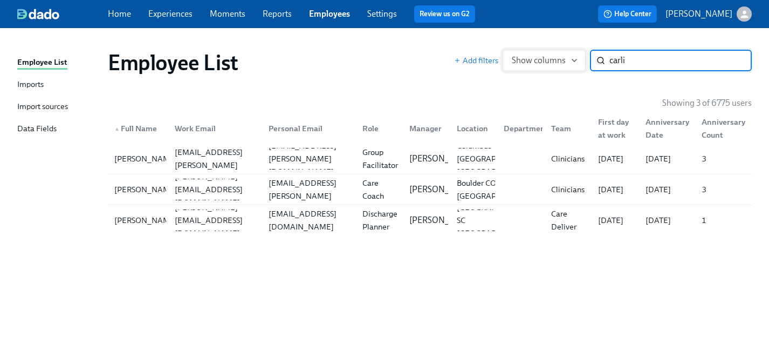
drag, startPoint x: 635, startPoint y: 58, endPoint x: 507, endPoint y: 58, distance: 127.8
click at [507, 58] on div "Add filters Show columns carli ​" at bounding box center [603, 61] width 298 height 22
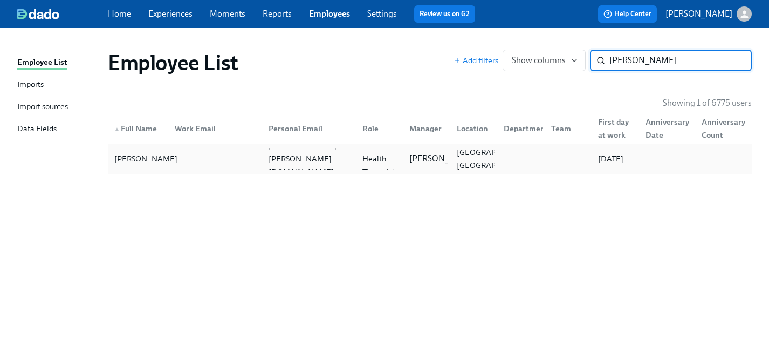
type input "curtiss"
click at [126, 157] on div "Natalie Curtiss" at bounding box center [146, 158] width 72 height 13
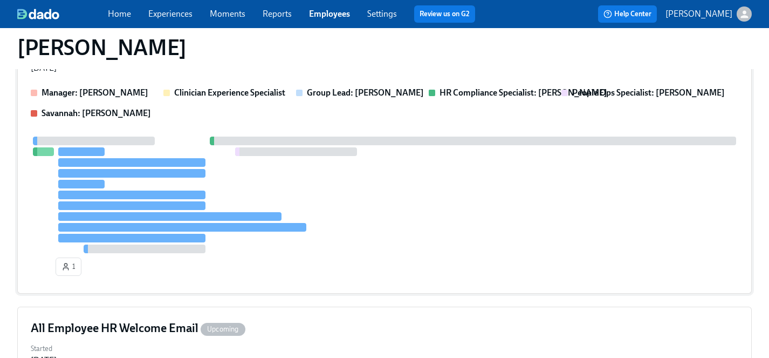
scroll to position [174, 0]
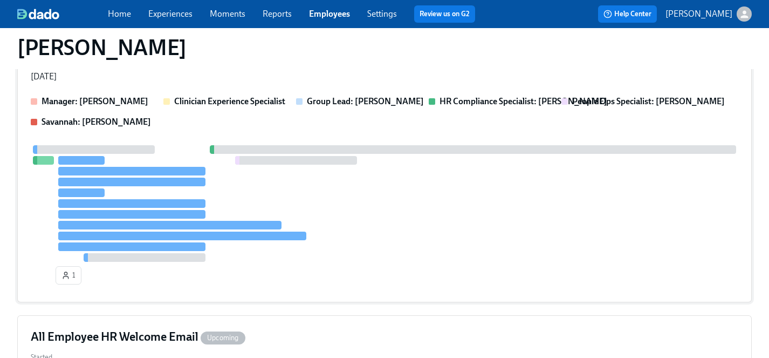
click at [381, 210] on div at bounding box center [385, 203] width 708 height 116
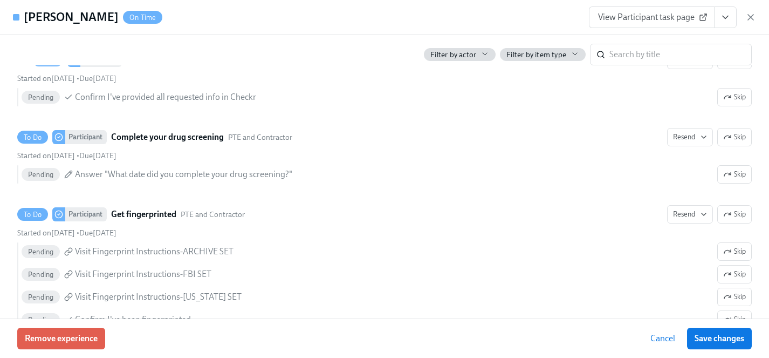
scroll to position [1448, 0]
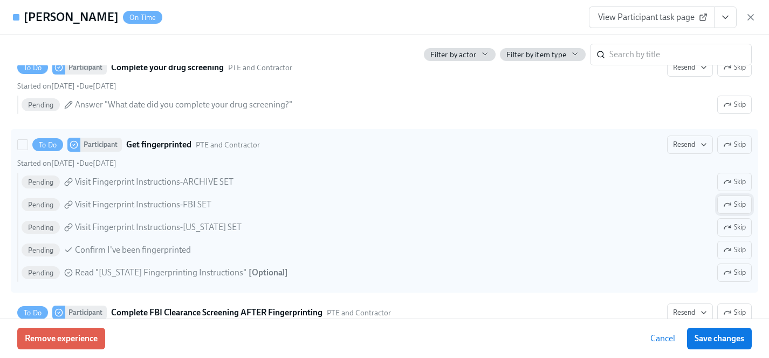
click at [738, 204] on span "Skip" at bounding box center [734, 204] width 23 height 11
click at [738, 228] on span "Skip" at bounding box center [734, 227] width 23 height 11
click at [733, 269] on span "Skip" at bounding box center [734, 272] width 23 height 11
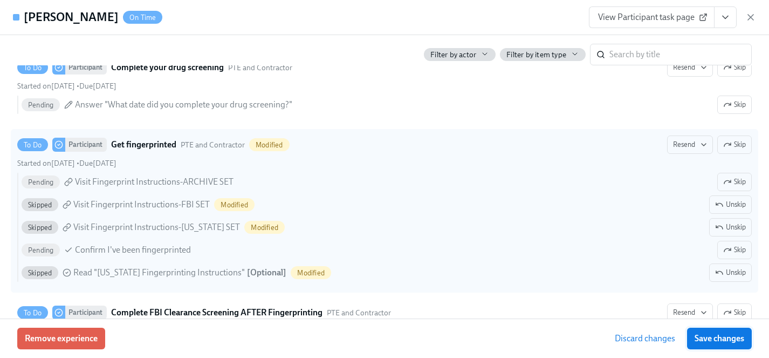
click at [724, 337] on span "Save changes" at bounding box center [720, 338] width 50 height 11
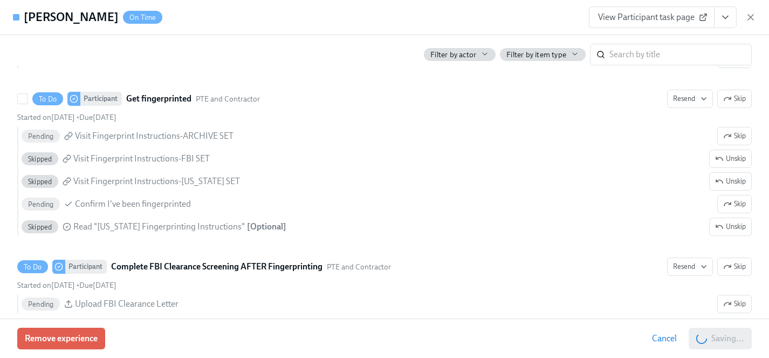
scroll to position [1495, 0]
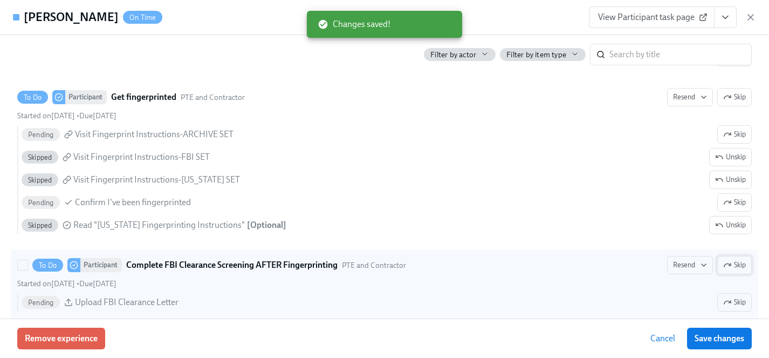
click at [731, 265] on span "Skip" at bounding box center [734, 264] width 23 height 11
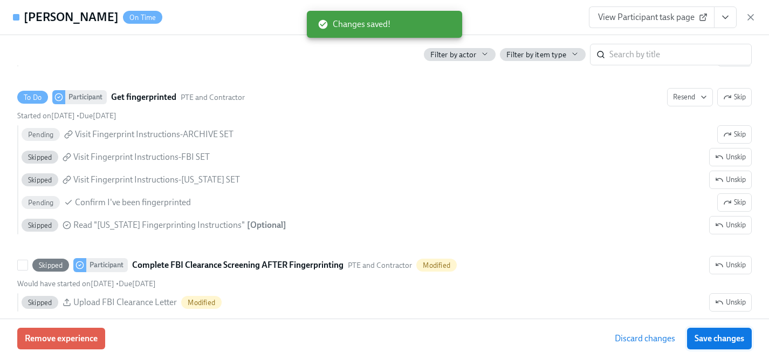
click at [719, 339] on span "Save changes" at bounding box center [720, 338] width 50 height 11
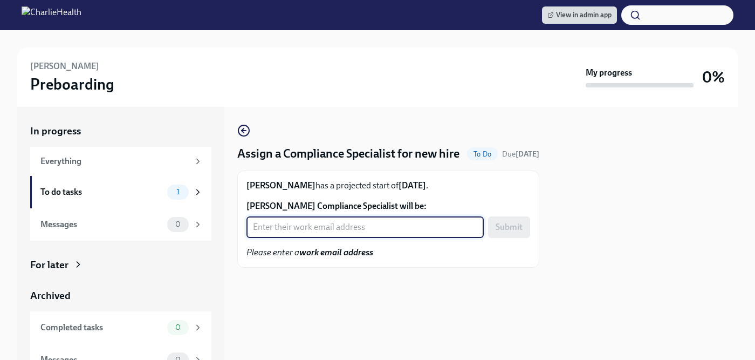
click at [321, 229] on input "Claire Jobe's Compliance Specialist will be:" at bounding box center [364, 227] width 237 height 22
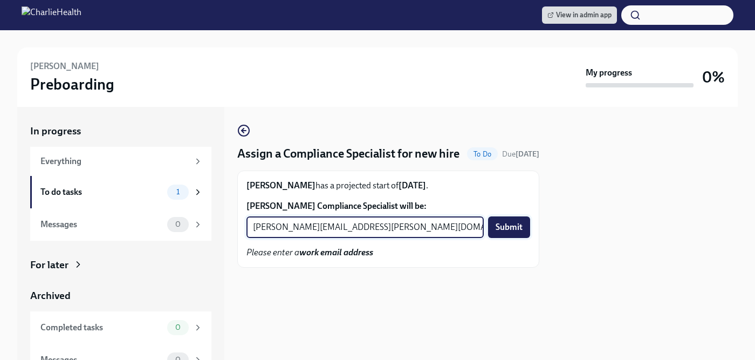
type input "michelle.winograd@charliehealth.com"
click at [505, 224] on span "Submit" at bounding box center [509, 227] width 27 height 11
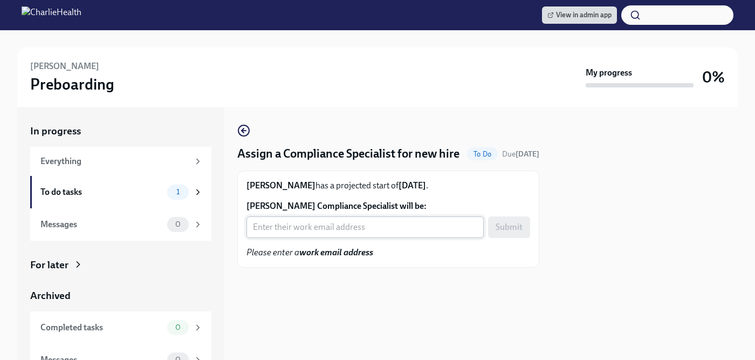
click at [317, 225] on input "[PERSON_NAME] Compliance Specialist will be:" at bounding box center [364, 227] width 237 height 22
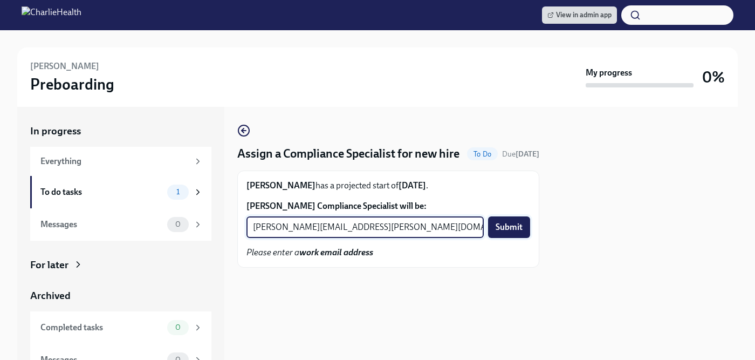
type input "[PERSON_NAME][EMAIL_ADDRESS][PERSON_NAME][DOMAIN_NAME]"
click at [498, 230] on span "Submit" at bounding box center [509, 227] width 27 height 11
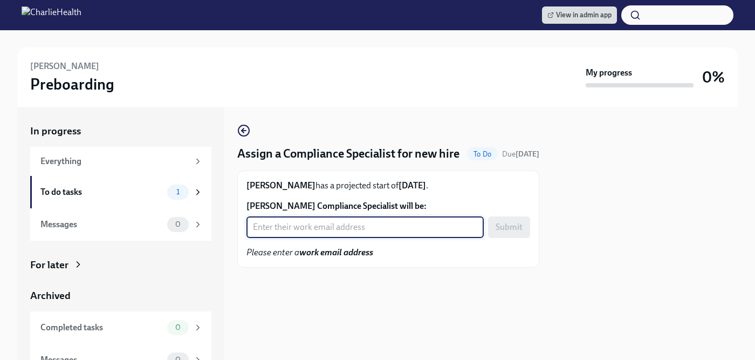
click at [340, 225] on input "[PERSON_NAME] Compliance Specialist will be:" at bounding box center [364, 227] width 237 height 22
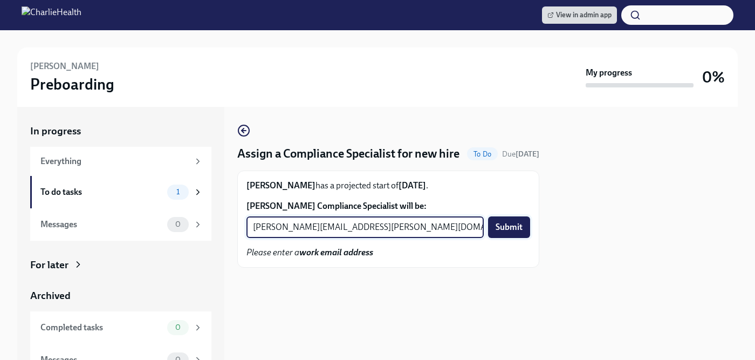
type input "[PERSON_NAME][EMAIL_ADDRESS][PERSON_NAME][DOMAIN_NAME]"
click at [518, 228] on span "Submit" at bounding box center [509, 227] width 27 height 11
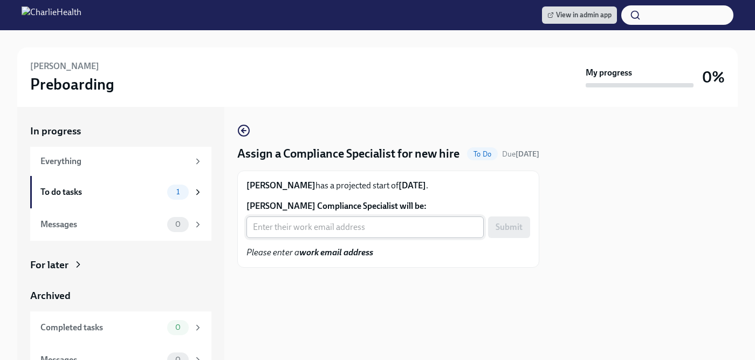
click at [320, 229] on input "[PERSON_NAME] Compliance Specialist will be:" at bounding box center [364, 227] width 237 height 22
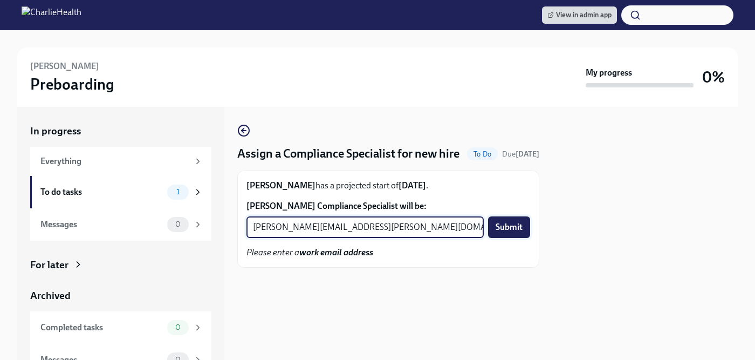
type input "tyler.pieper@charliehealth.com"
click at [513, 231] on span "Submit" at bounding box center [509, 227] width 27 height 11
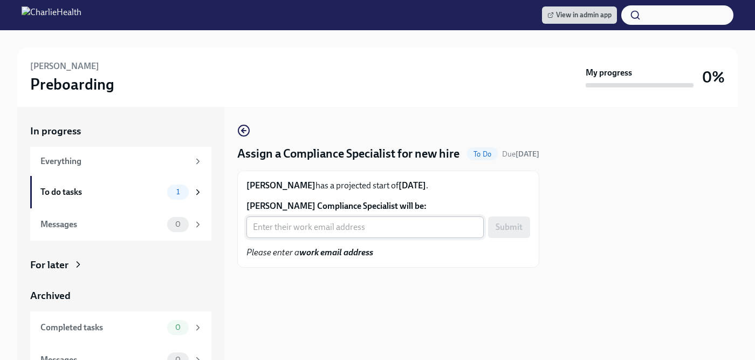
click at [313, 223] on input "[PERSON_NAME] Compliance Specialist will be:" at bounding box center [364, 227] width 237 height 22
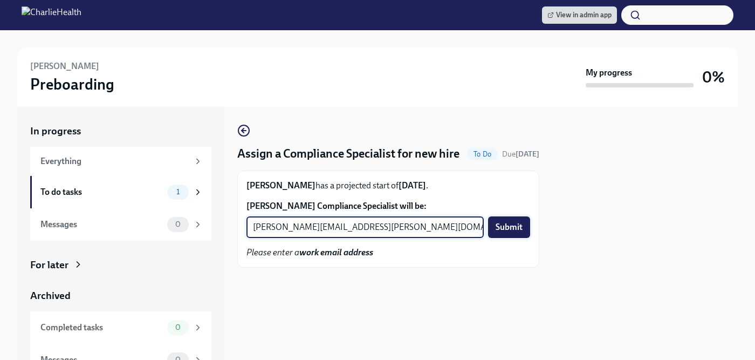
type input "[PERSON_NAME][EMAIL_ADDRESS][PERSON_NAME][DOMAIN_NAME]"
click at [509, 224] on span "Submit" at bounding box center [509, 227] width 27 height 11
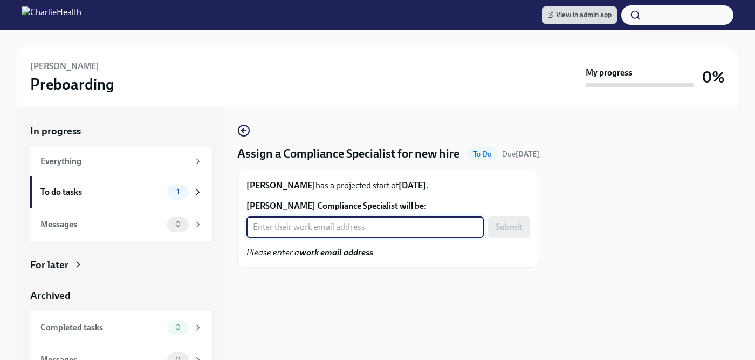
click at [311, 227] on input "[PERSON_NAME] Compliance Specialist will be:" at bounding box center [364, 227] width 237 height 22
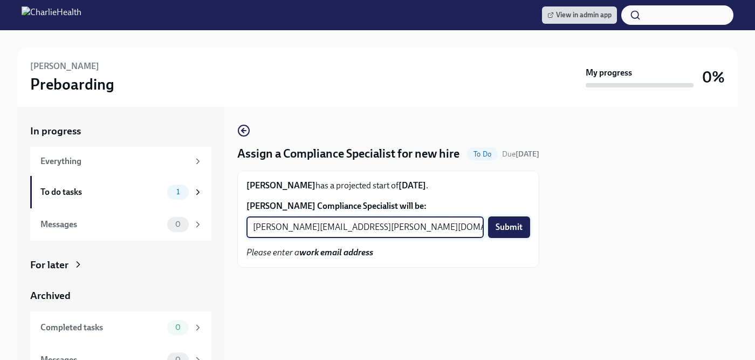
type input "[PERSON_NAME][EMAIL_ADDRESS][PERSON_NAME][DOMAIN_NAME]"
click at [504, 224] on span "Submit" at bounding box center [509, 227] width 27 height 11
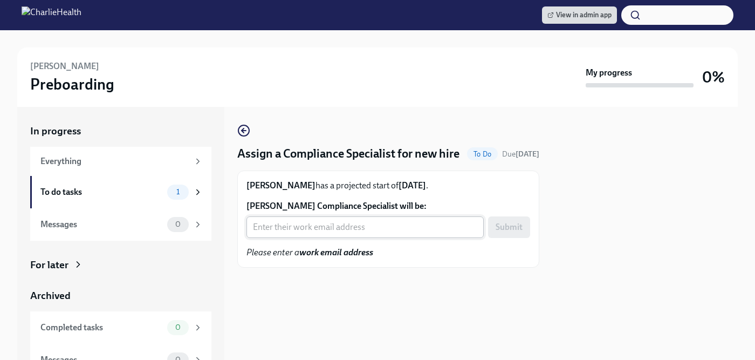
click at [289, 229] on input "[PERSON_NAME] Compliance Specialist will be:" at bounding box center [364, 227] width 237 height 22
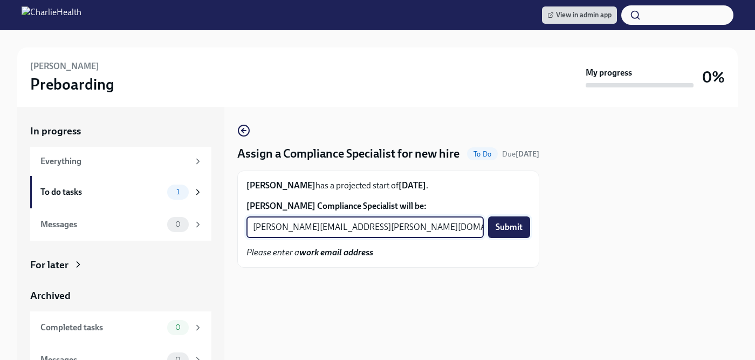
type input "briana.holloway@charliehealth.com"
click at [512, 224] on span "Submit" at bounding box center [509, 227] width 27 height 11
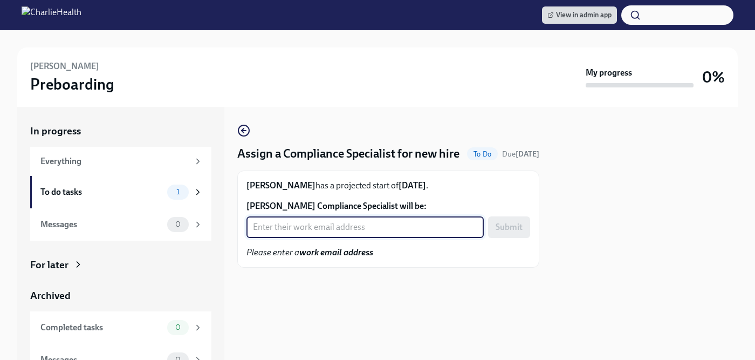
click at [330, 229] on input "[PERSON_NAME] Compliance Specialist will be:" at bounding box center [364, 227] width 237 height 22
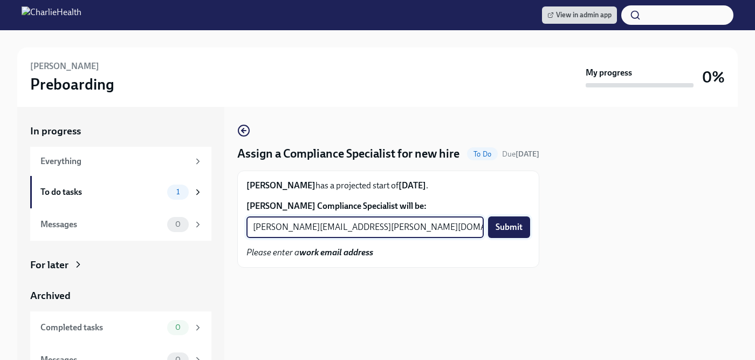
type input "[PERSON_NAME][EMAIL_ADDRESS][PERSON_NAME][DOMAIN_NAME]"
click at [511, 225] on span "Submit" at bounding box center [509, 227] width 27 height 11
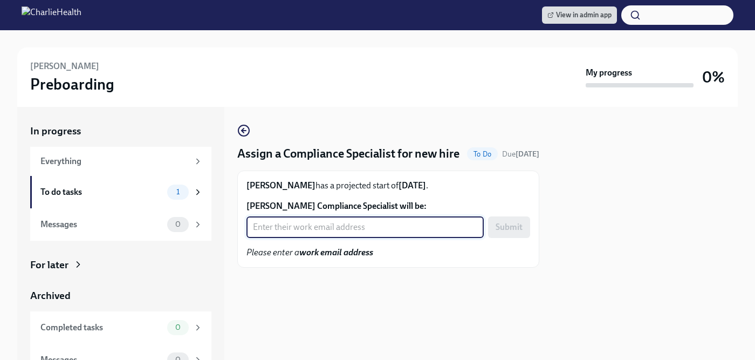
click at [314, 228] on input "[PERSON_NAME] Compliance Specialist will be:" at bounding box center [364, 227] width 237 height 22
type input "[EMAIL_ADDRESS][DOMAIN_NAME]"
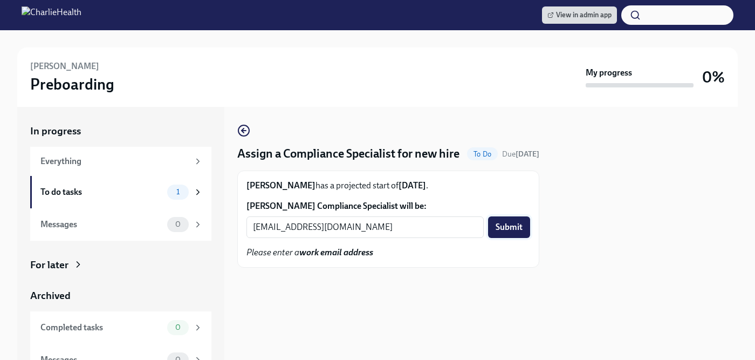
click at [499, 229] on span "Submit" at bounding box center [509, 227] width 27 height 11
